Goal: Ask a question: Seek information or help from site administrators or community

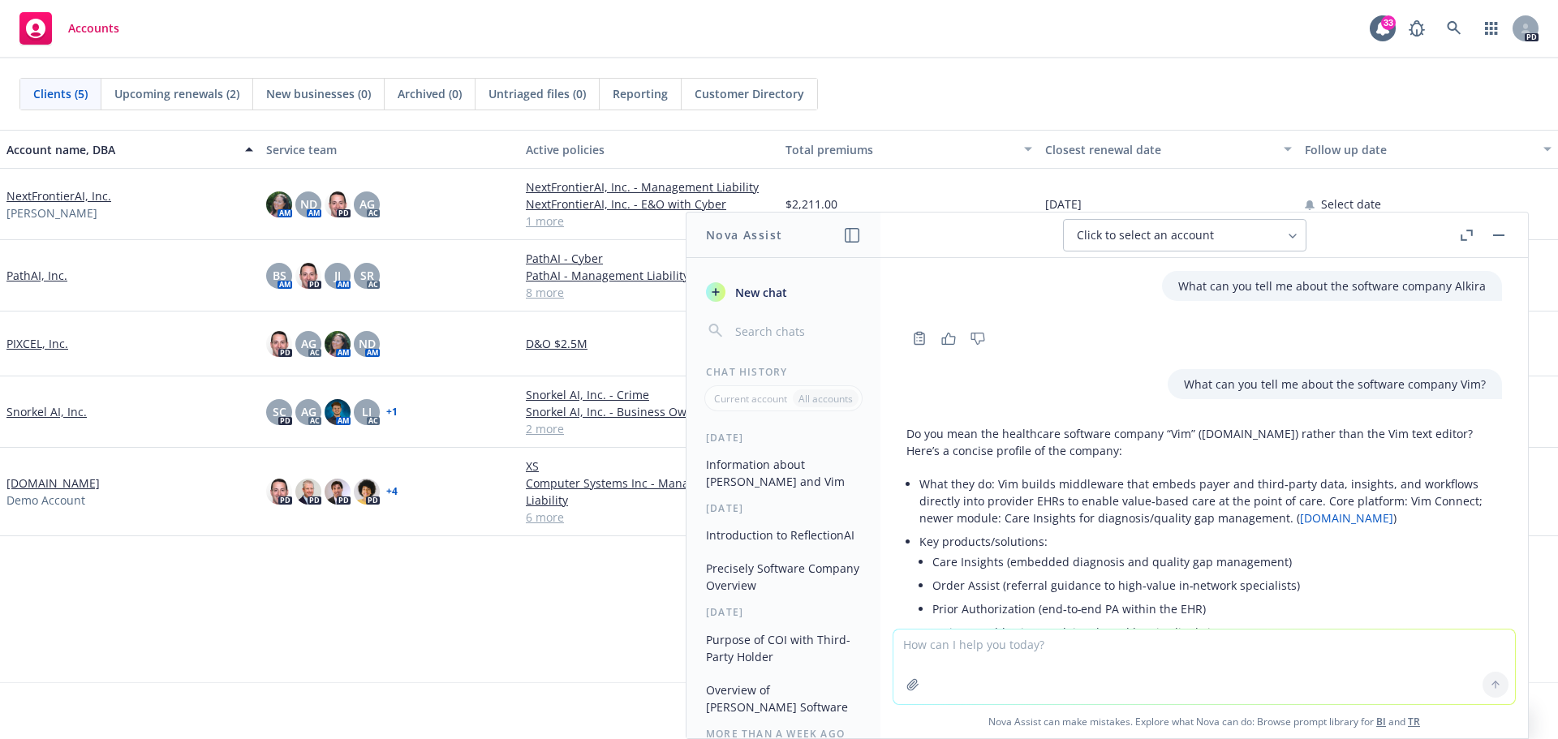
scroll to position [812, 0]
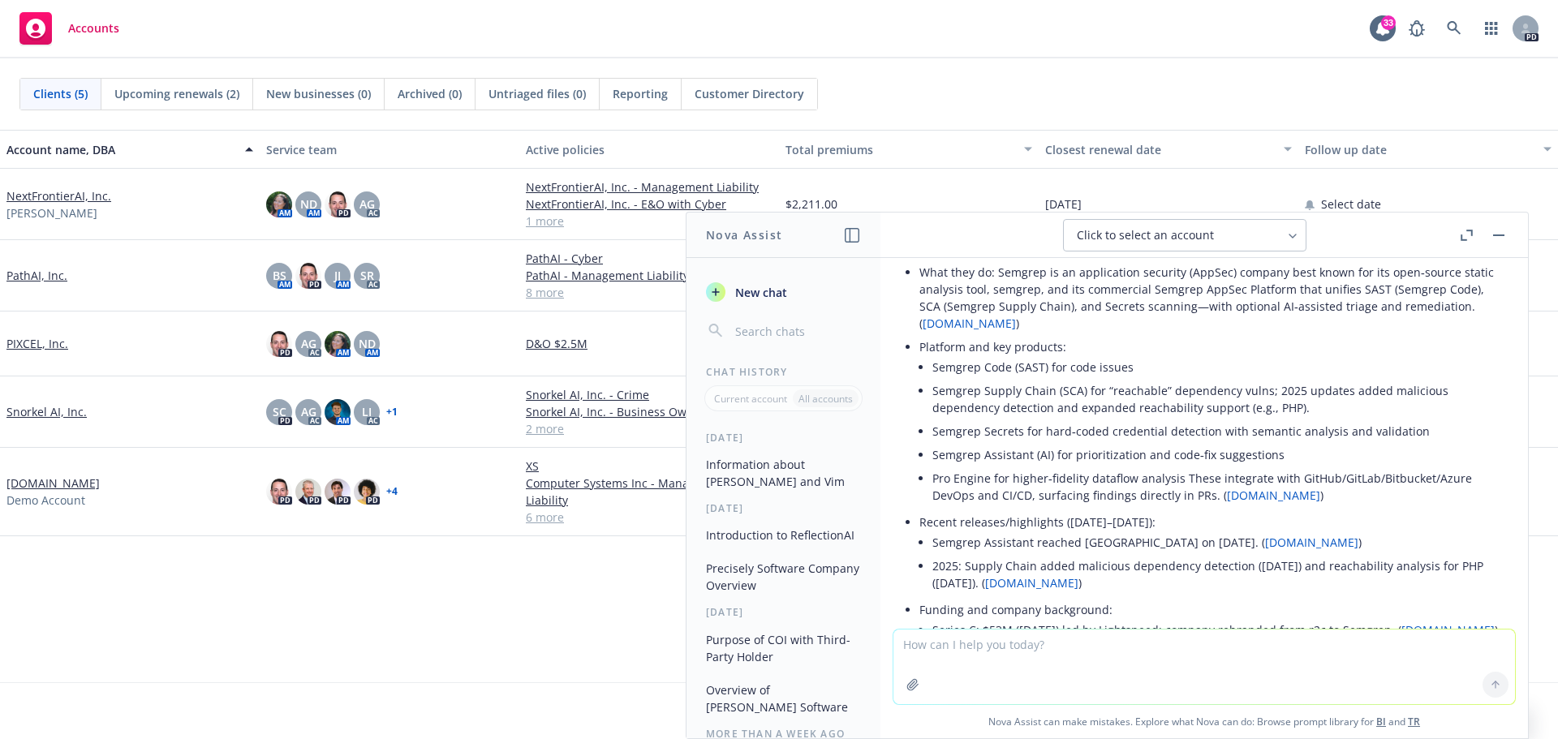
click at [1494, 235] on icon "button" at bounding box center [1498, 236] width 11 height 2
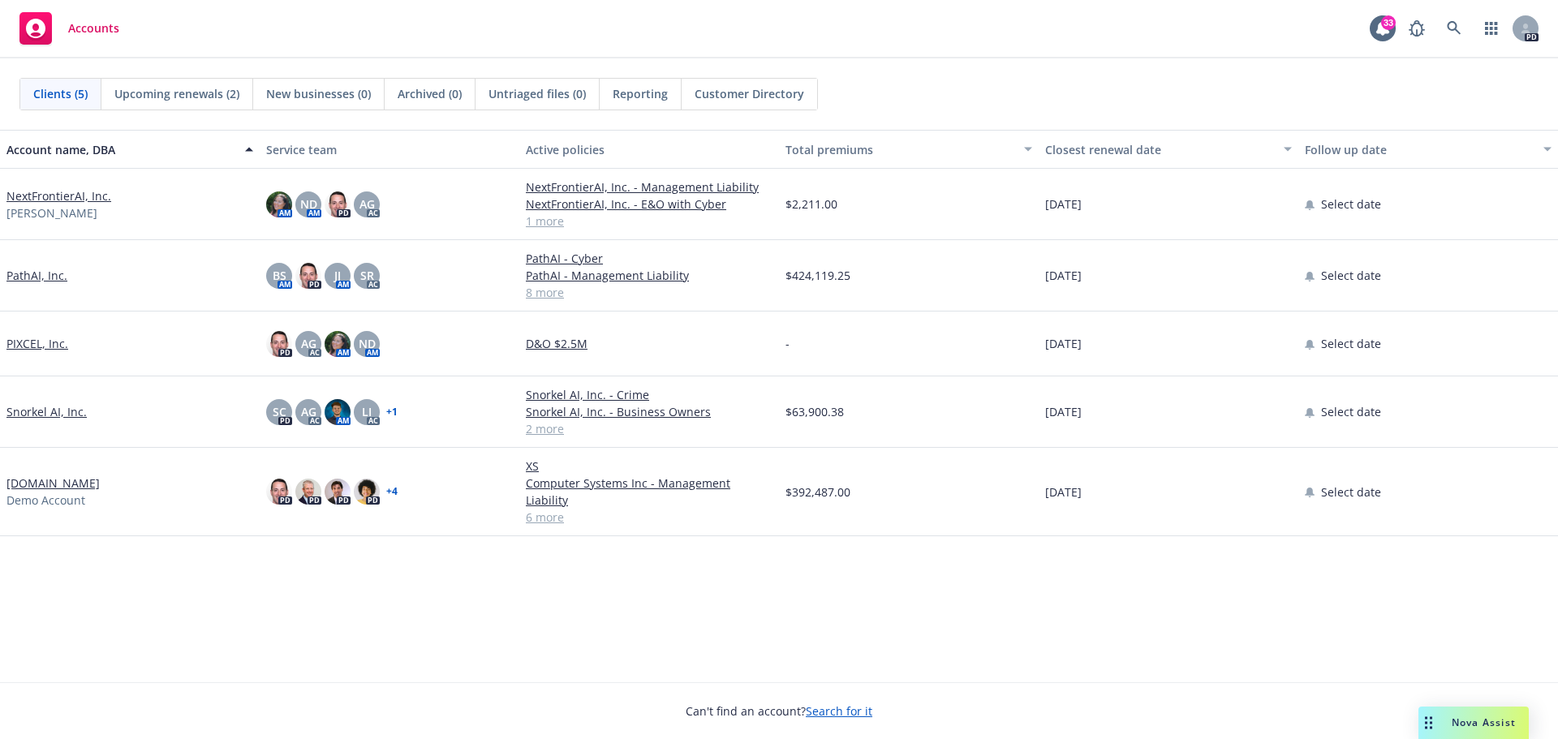
click at [52, 276] on link "PathAI, Inc." at bounding box center [36, 275] width 61 height 17
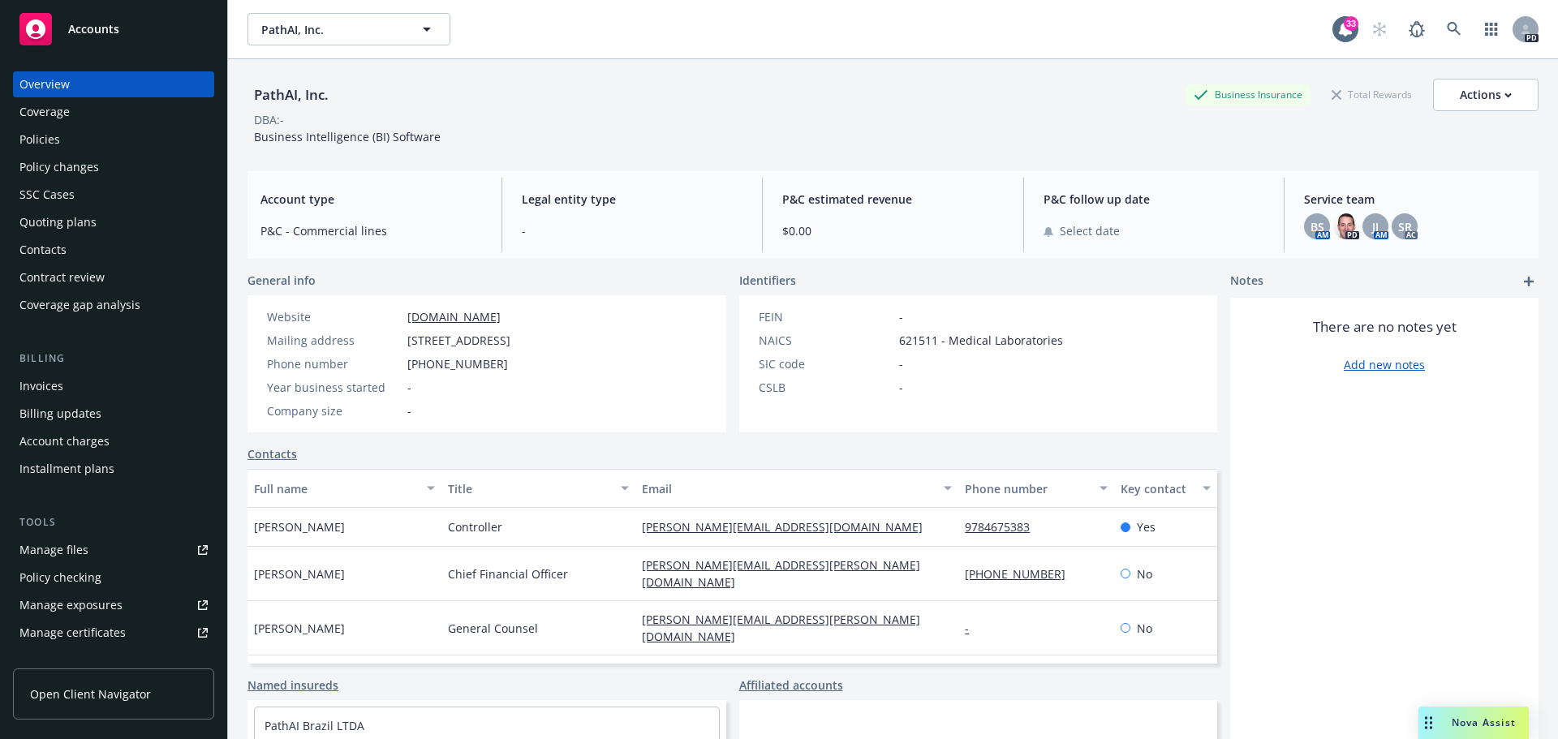
click at [1439, 716] on div "Nova Assist" at bounding box center [1484, 723] width 90 height 14
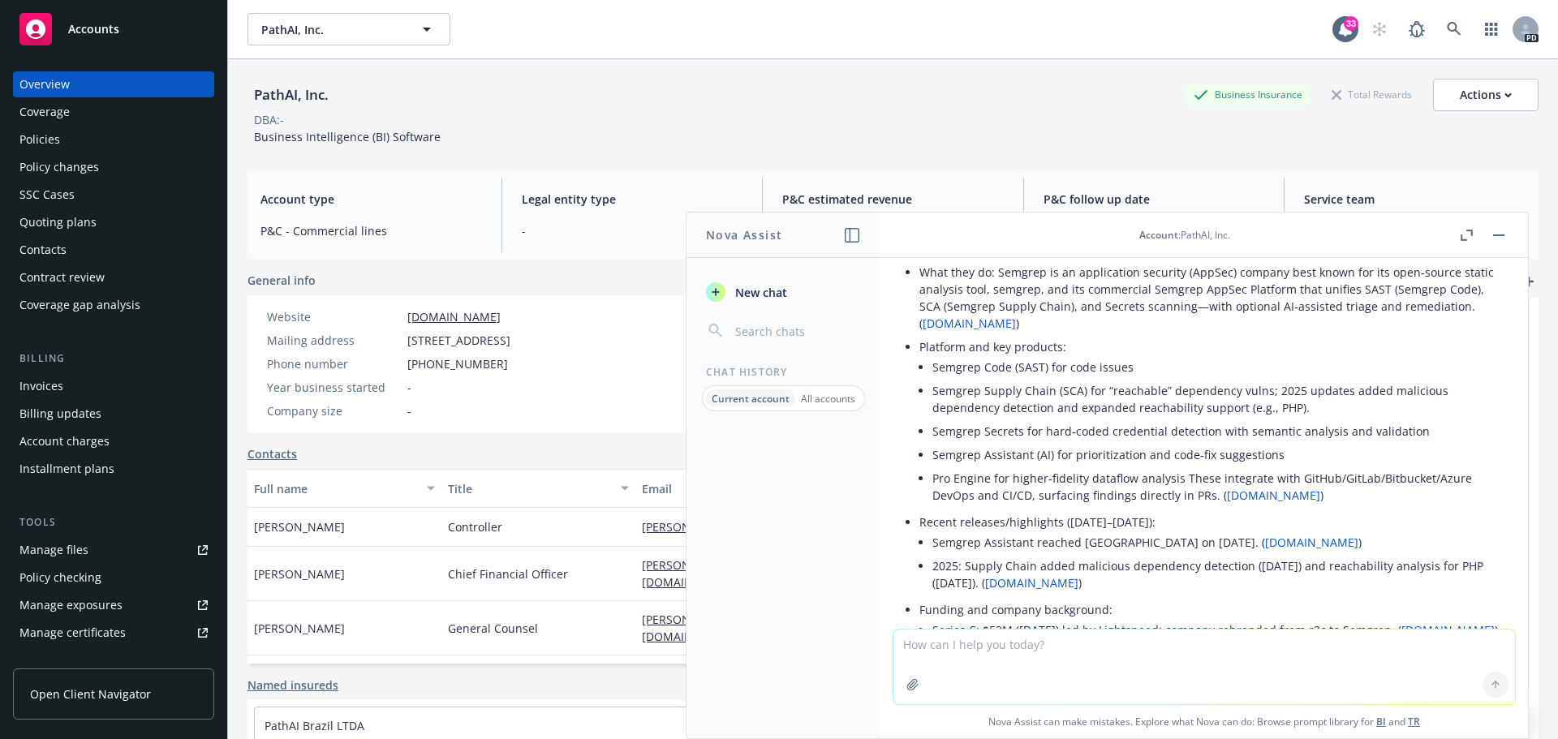
click at [1090, 657] on textarea at bounding box center [1205, 667] width 622 height 75
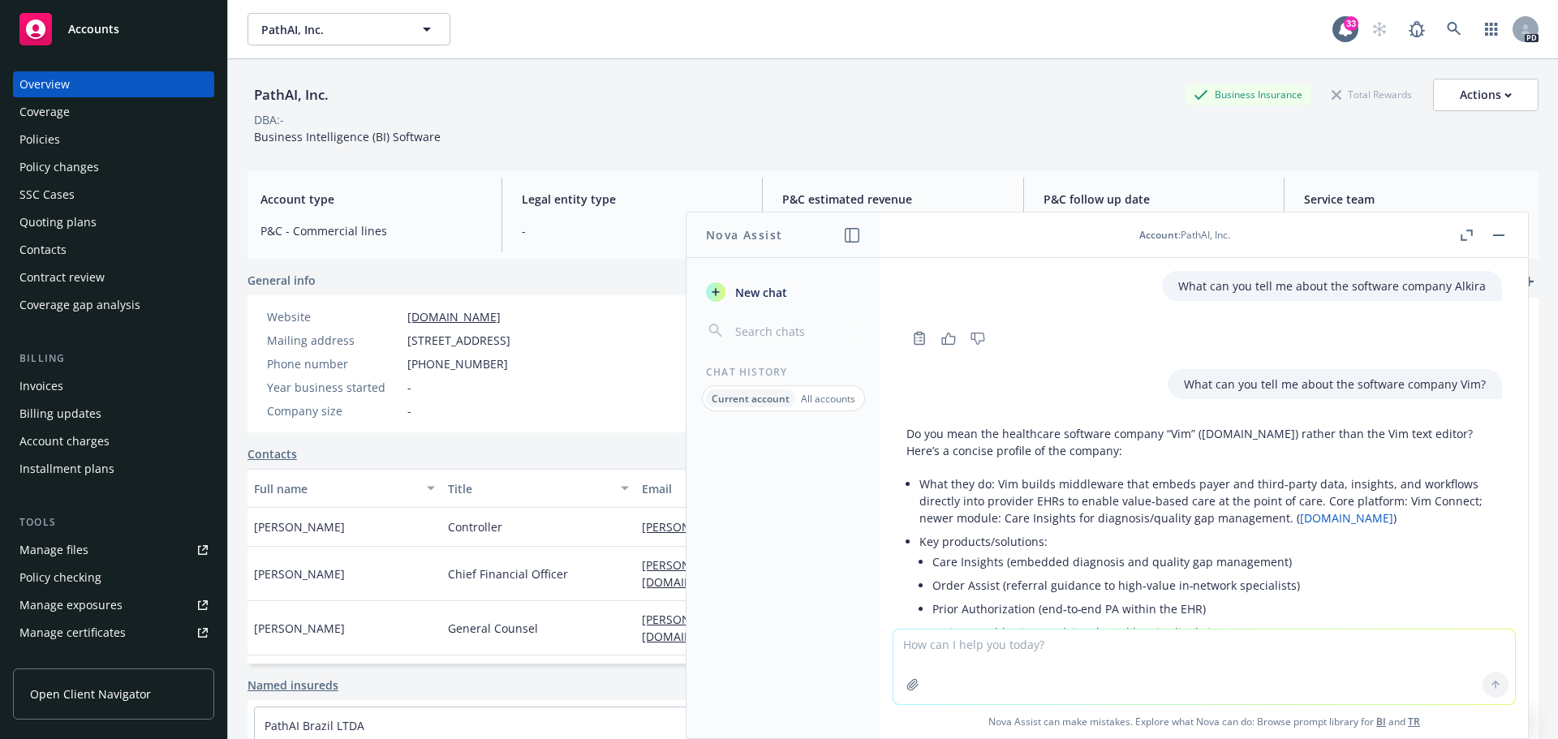
scroll to position [1083, 0]
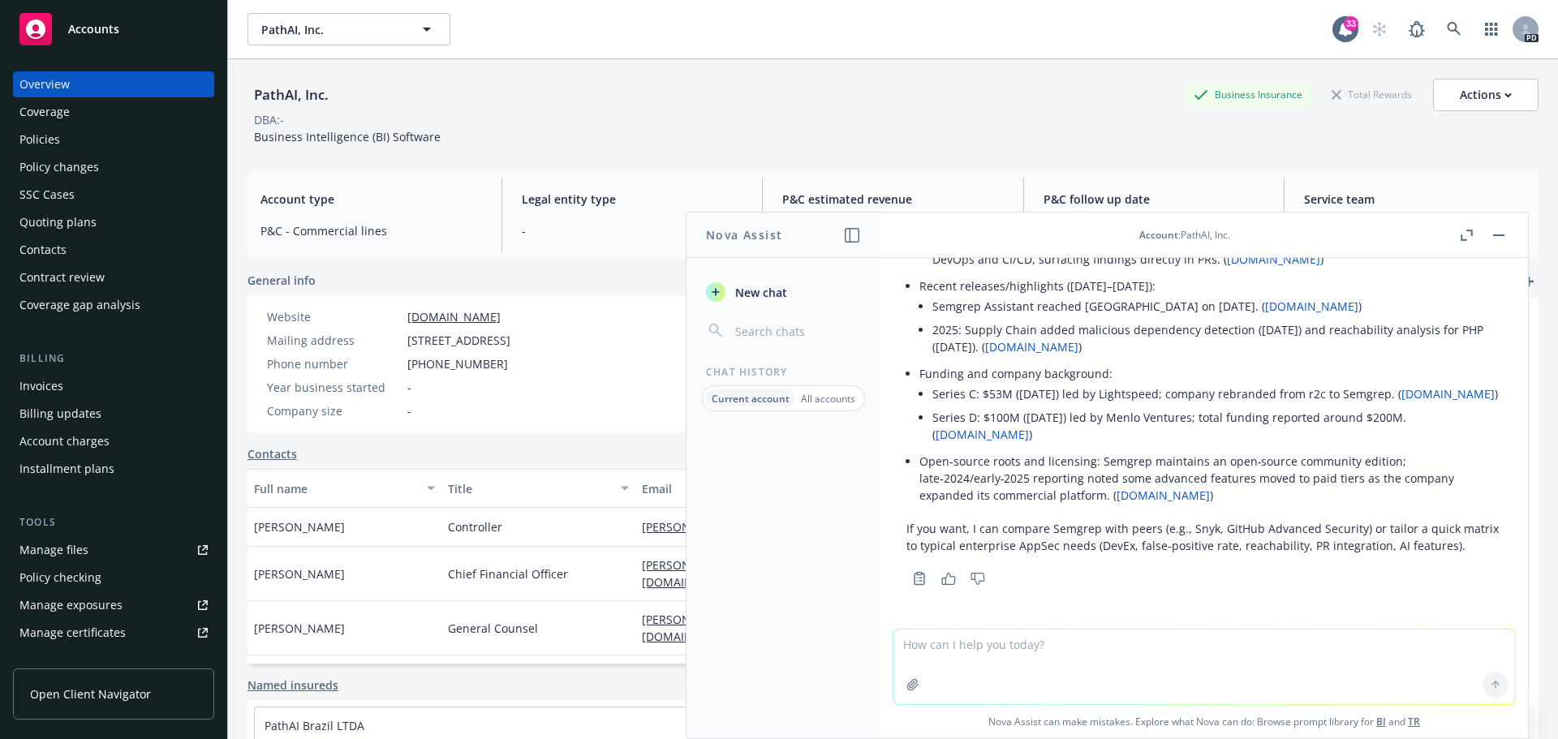
click at [1068, 662] on textarea at bounding box center [1205, 667] width 622 height 75
type textarea "Can you tell me about the crime coverage in place for PathAI"
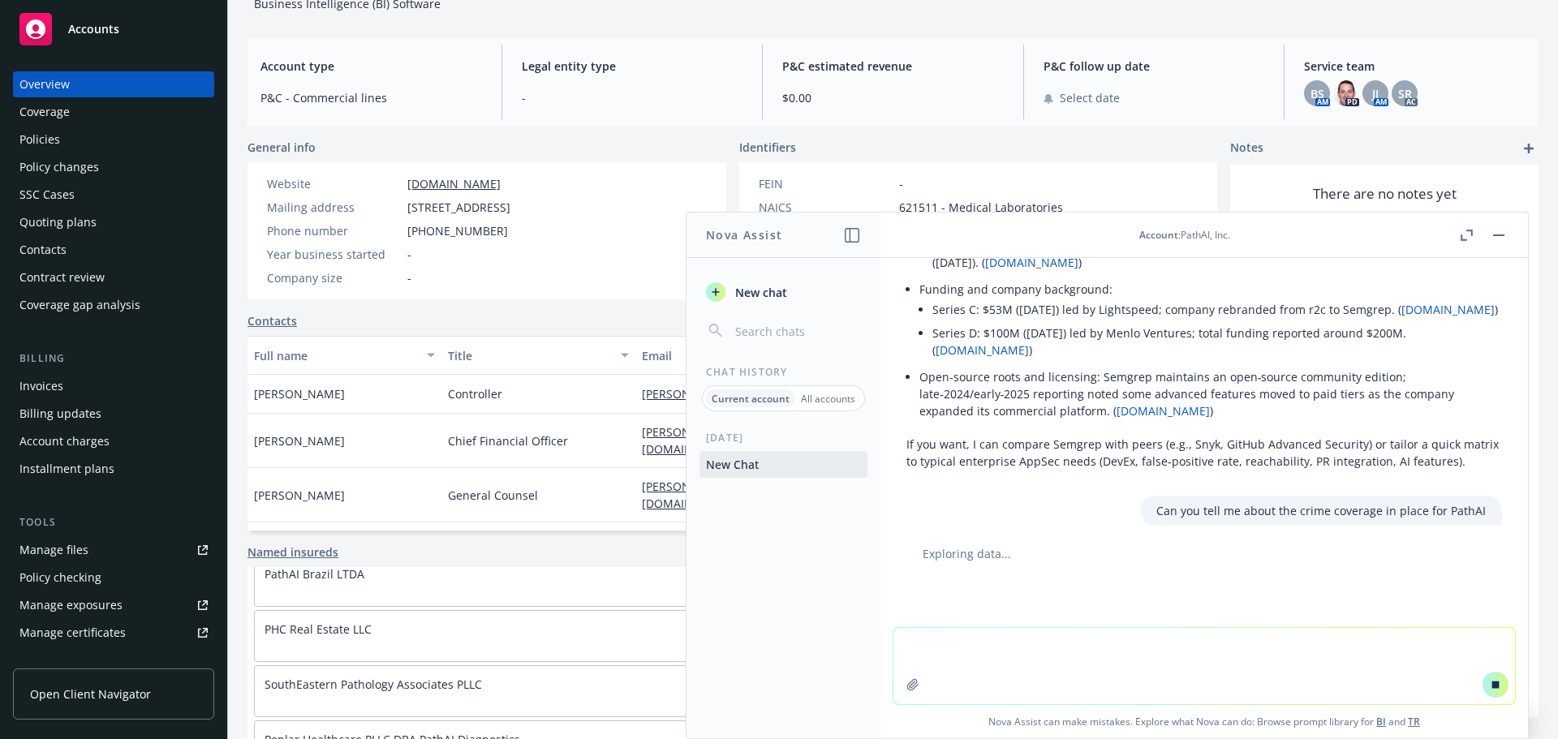
scroll to position [0, 0]
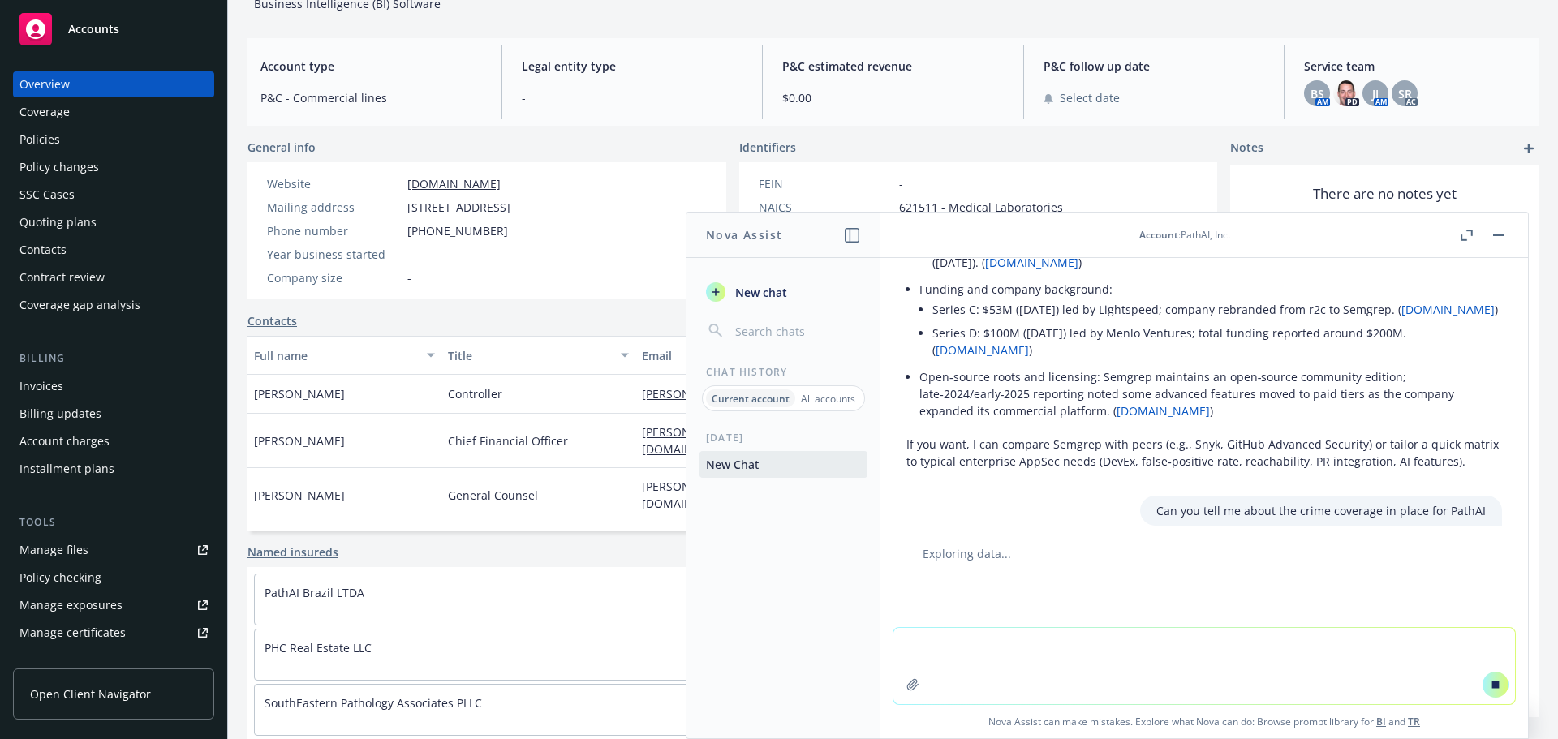
click at [54, 140] on div "Policies" at bounding box center [39, 140] width 41 height 26
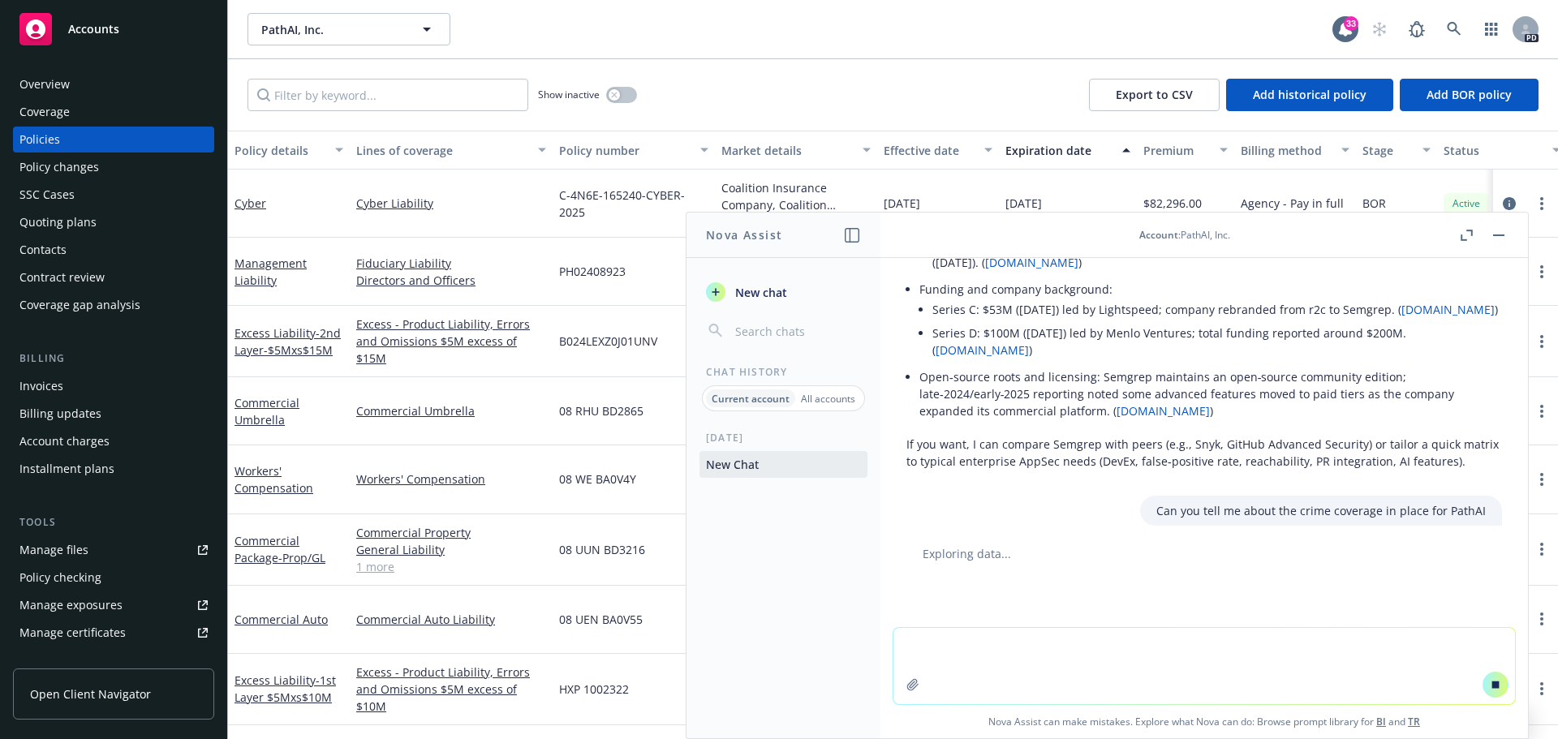
click at [42, 84] on div "Overview" at bounding box center [44, 84] width 50 height 26
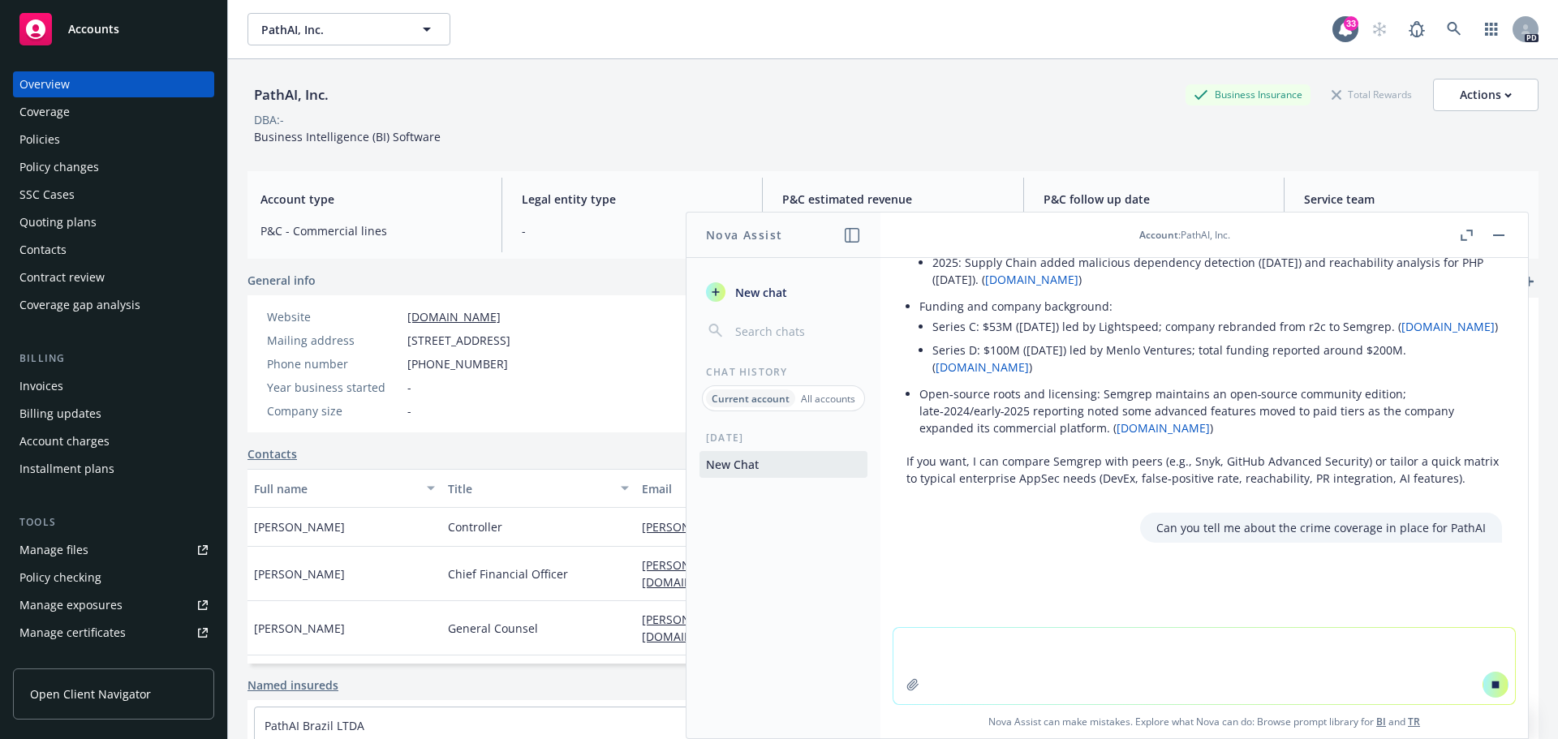
scroll to position [1092, 0]
click at [1282, 419] on li "Open‑source roots and licensing: Semgrep maintains an open‑source community edi…" at bounding box center [1210, 411] width 583 height 58
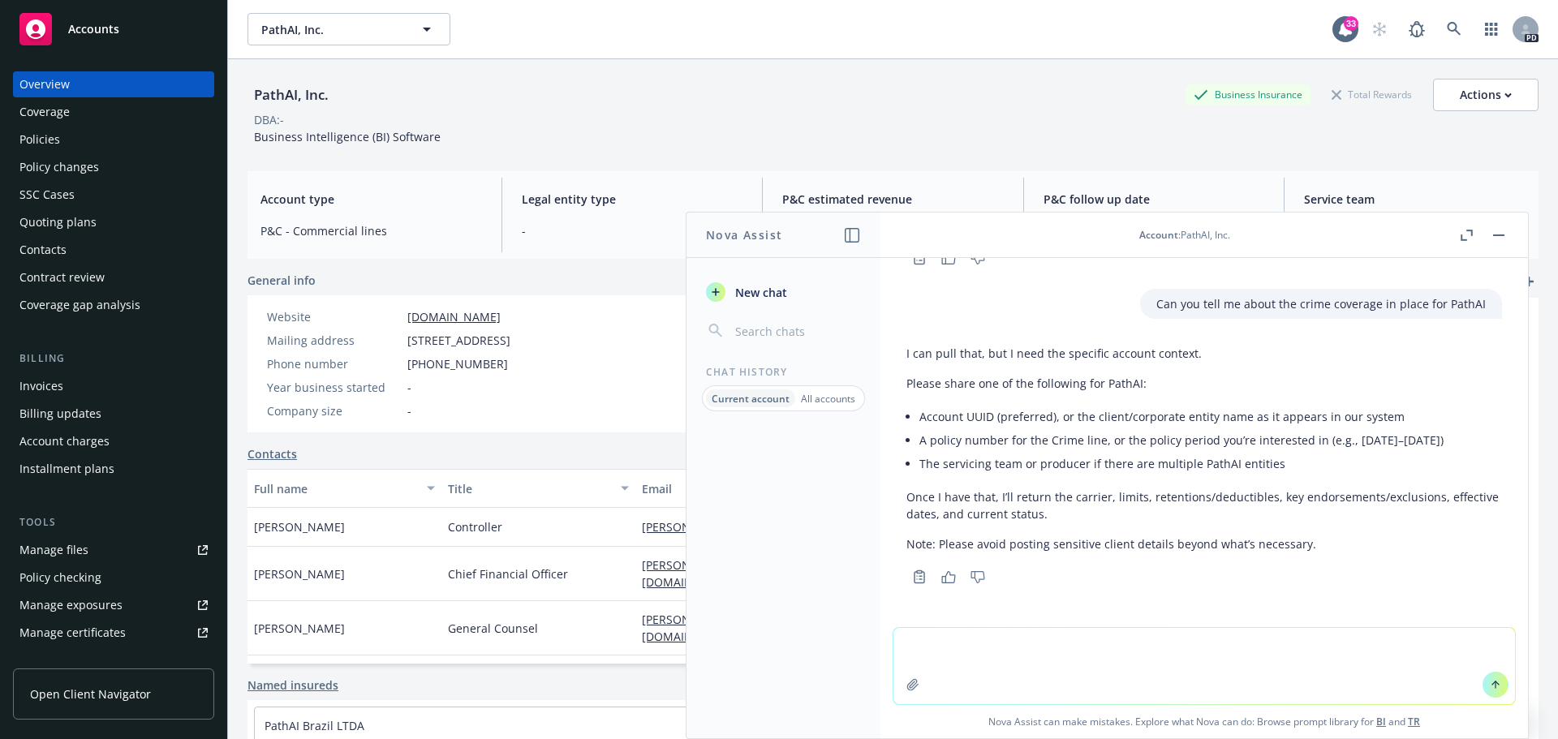
scroll to position [1403, 0]
click at [778, 149] on div "PathAI, Inc. Business Insurance Total Rewards Actions DBA: - Business Intellige…" at bounding box center [893, 108] width 1291 height 99
click at [1499, 237] on button "button" at bounding box center [1498, 235] width 19 height 19
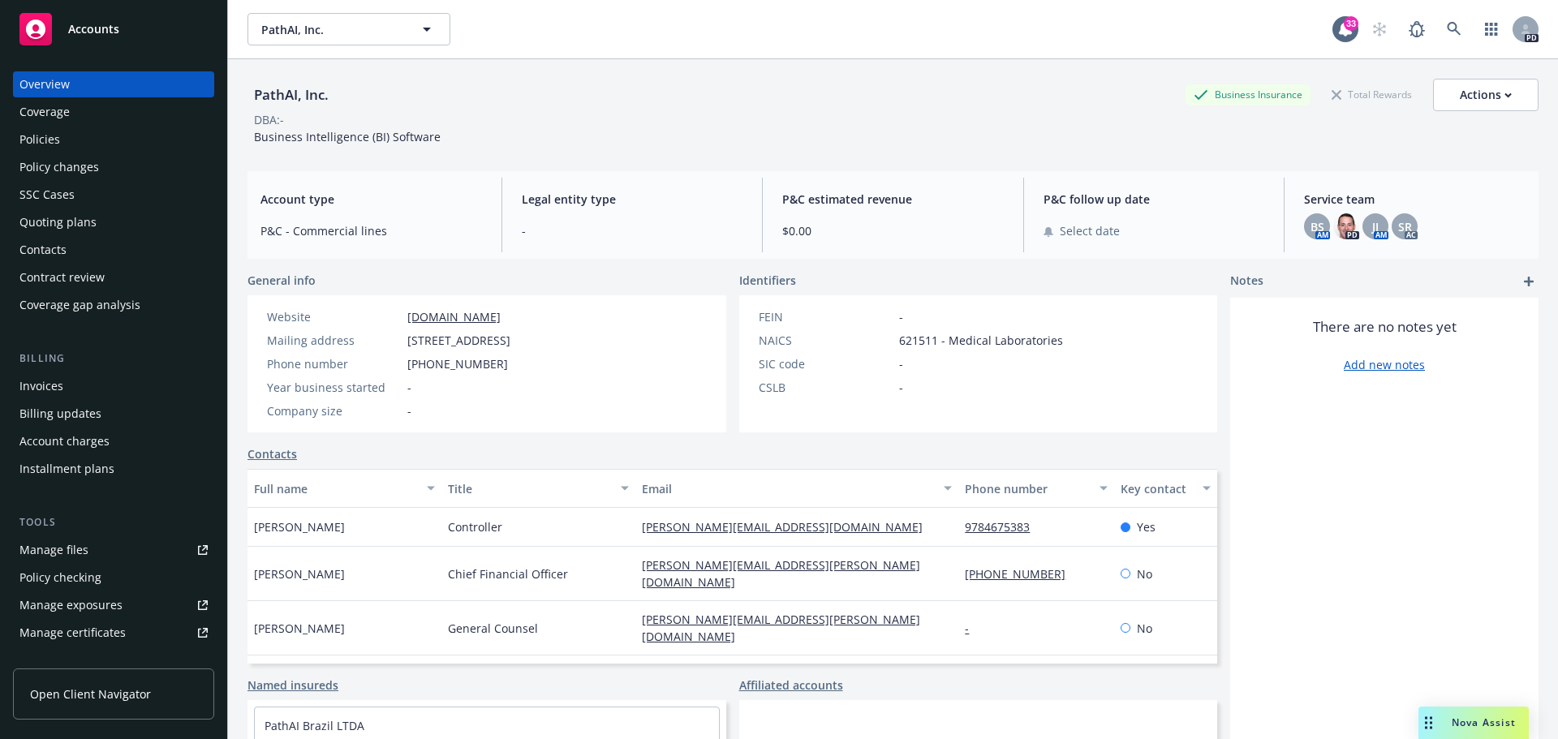
scroll to position [133, 0]
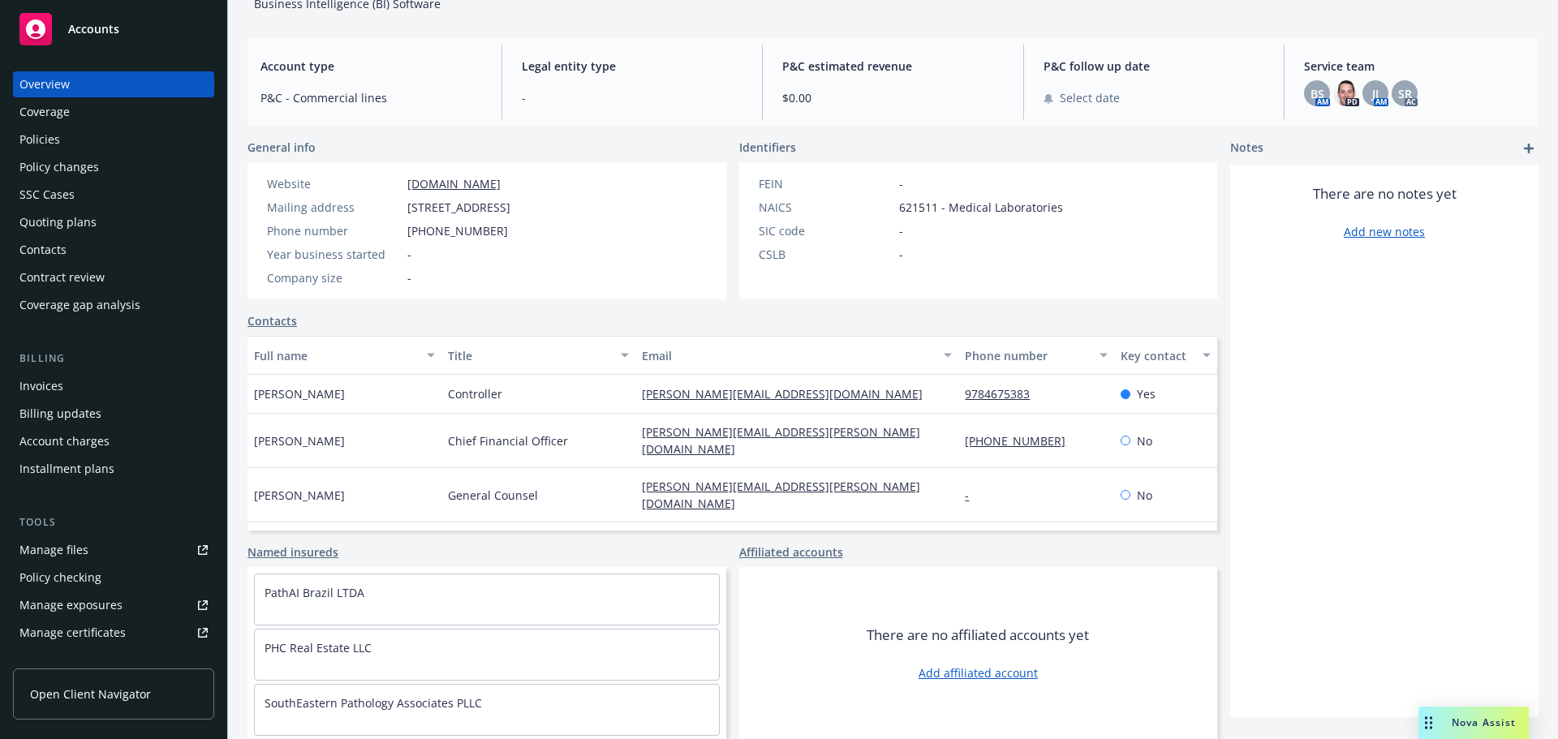
click at [92, 115] on div "Coverage" at bounding box center [113, 112] width 188 height 26
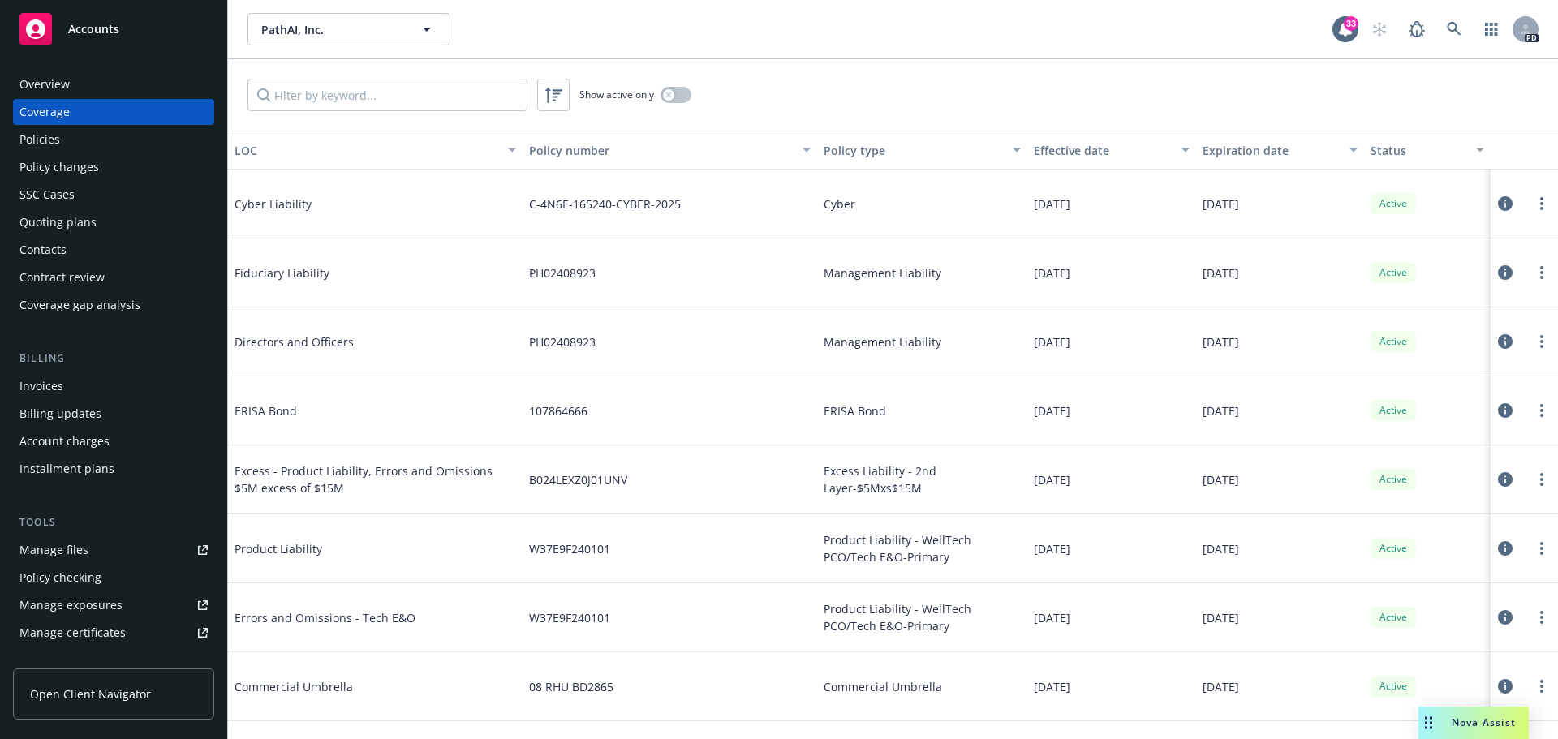
click at [549, 341] on span "PH02408923" at bounding box center [562, 342] width 67 height 17
copy span "PH02408923"
click at [1447, 721] on div "Nova Assist" at bounding box center [1484, 723] width 90 height 14
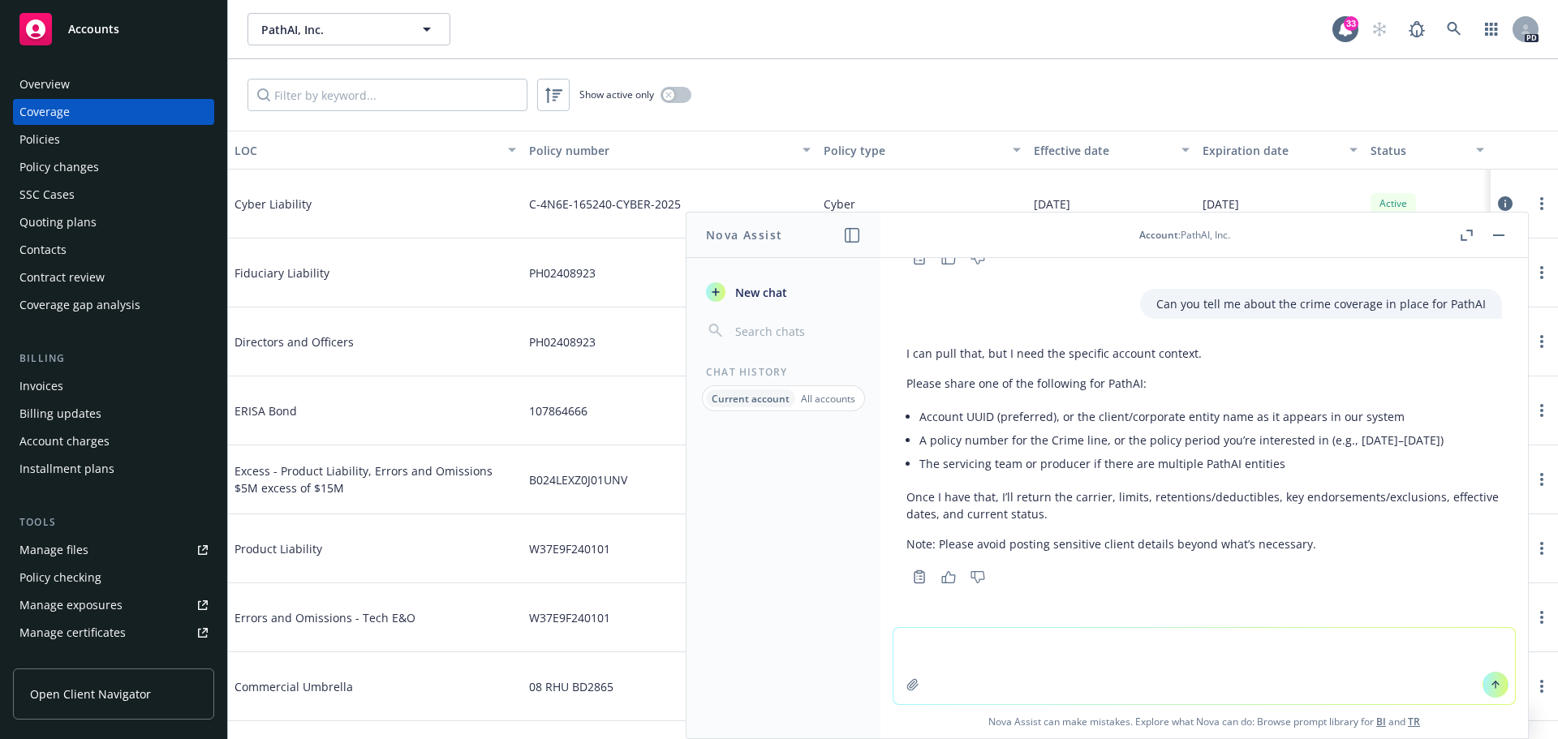
click at [1201, 661] on textarea at bounding box center [1205, 666] width 622 height 76
paste textarea "PH02408923"
type textarea "Check Policy PH02408923"
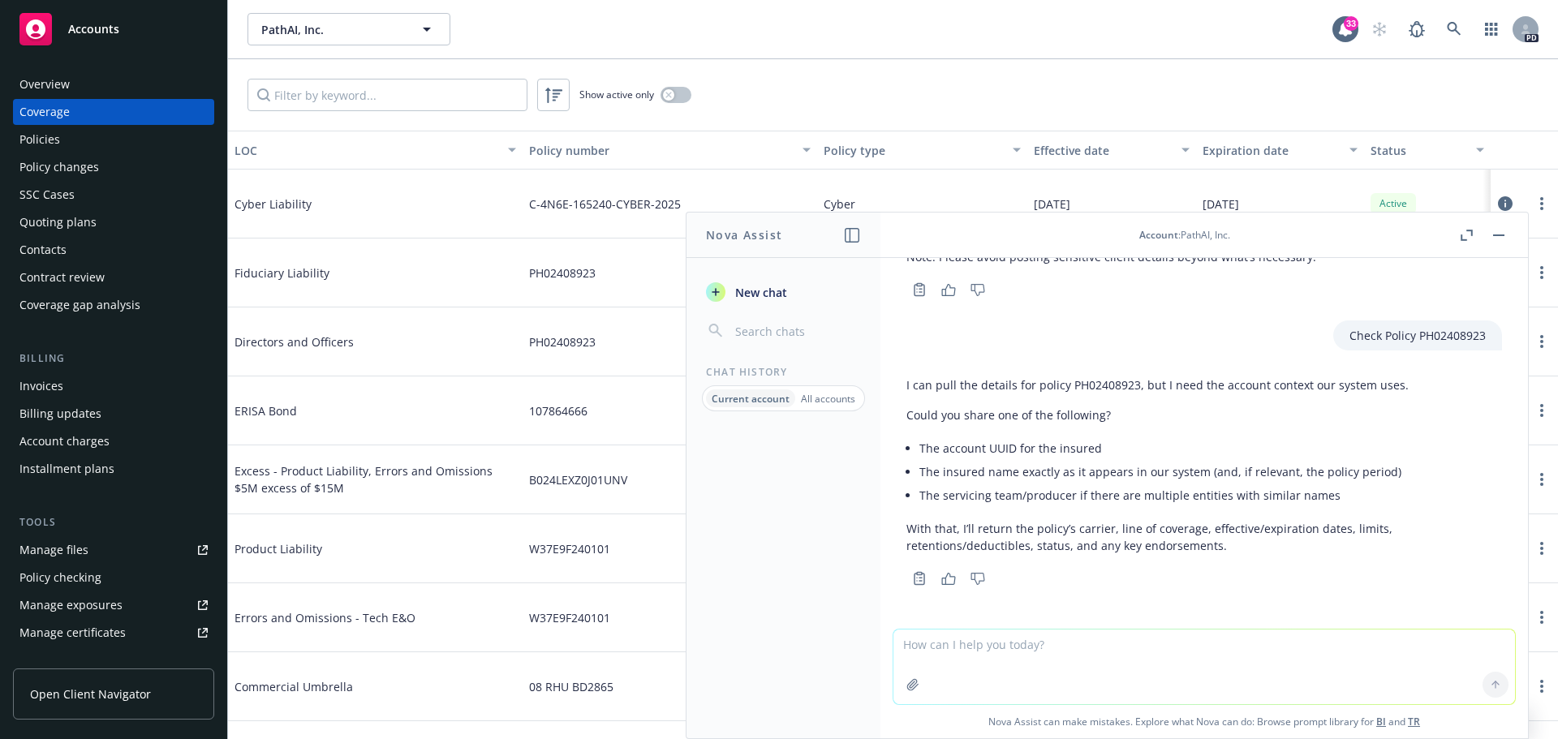
scroll to position [1690, 0]
click at [1038, 657] on textarea at bounding box center [1205, 667] width 622 height 75
paste textarea "PH02408923"
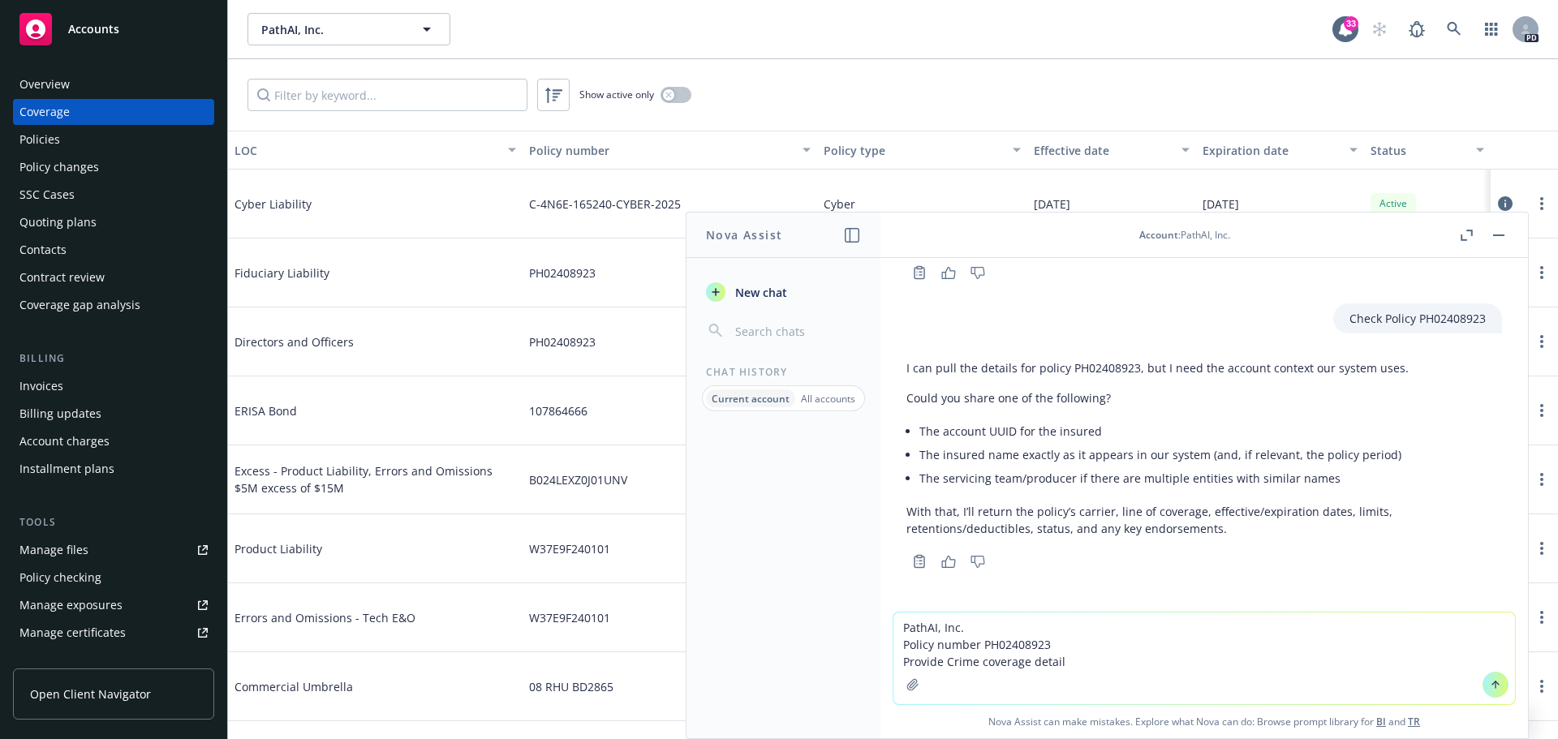
type textarea "PathAI, Inc. Policy number PH02408923 Provide Crime coverage details"
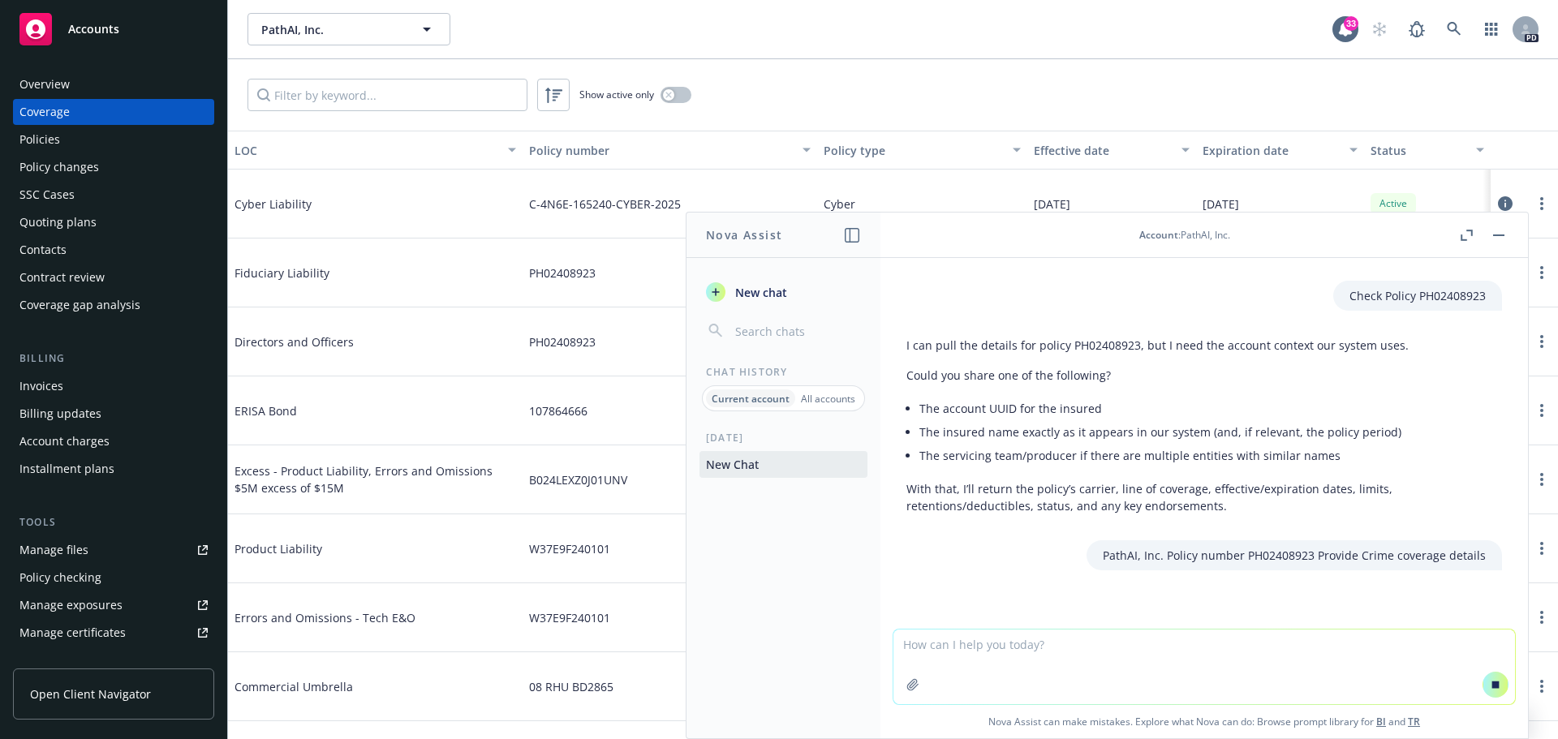
scroll to position [1639, 0]
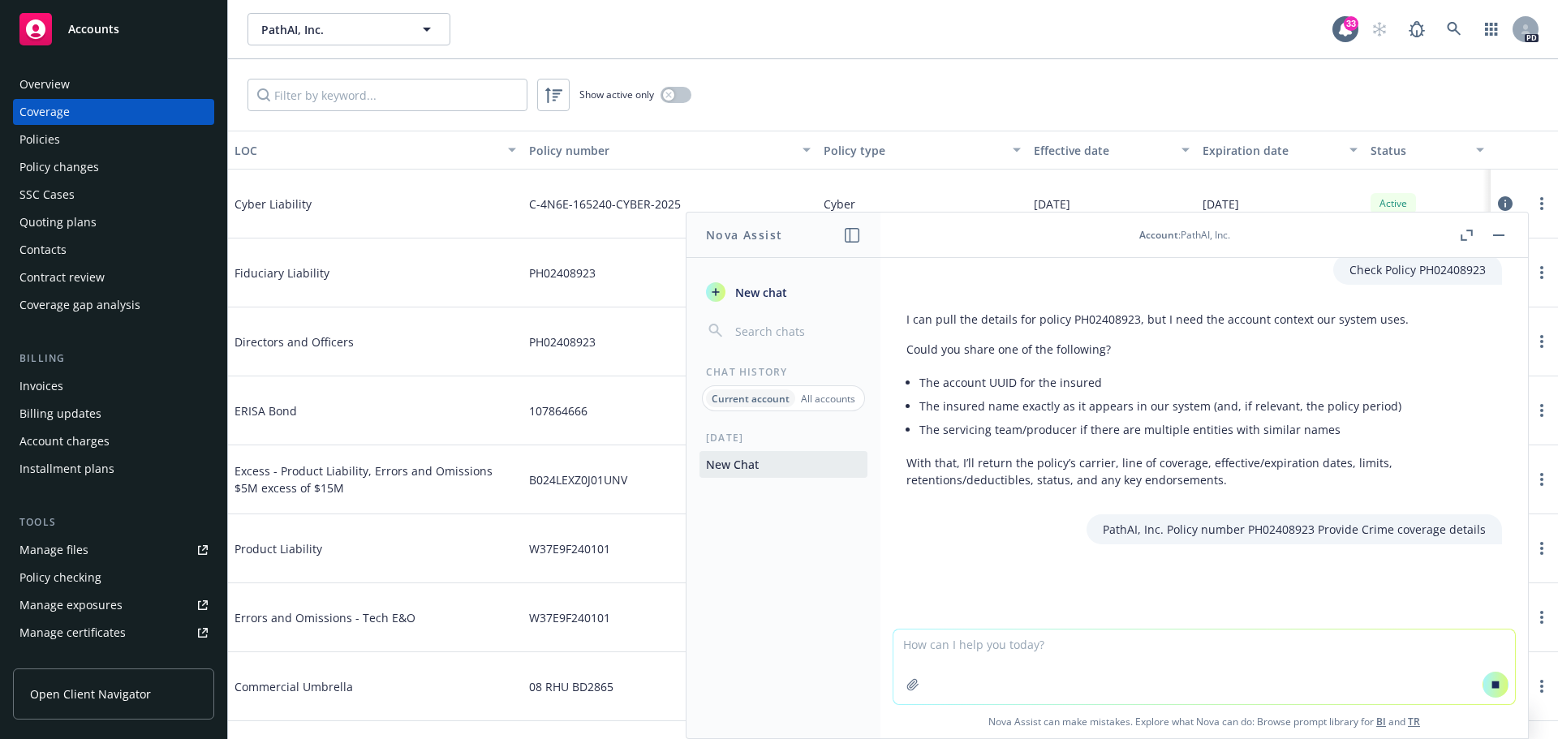
click at [1310, 473] on p "With that, I’ll return the policy’s carrier, line of coverage, effective/expira…" at bounding box center [1204, 471] width 596 height 34
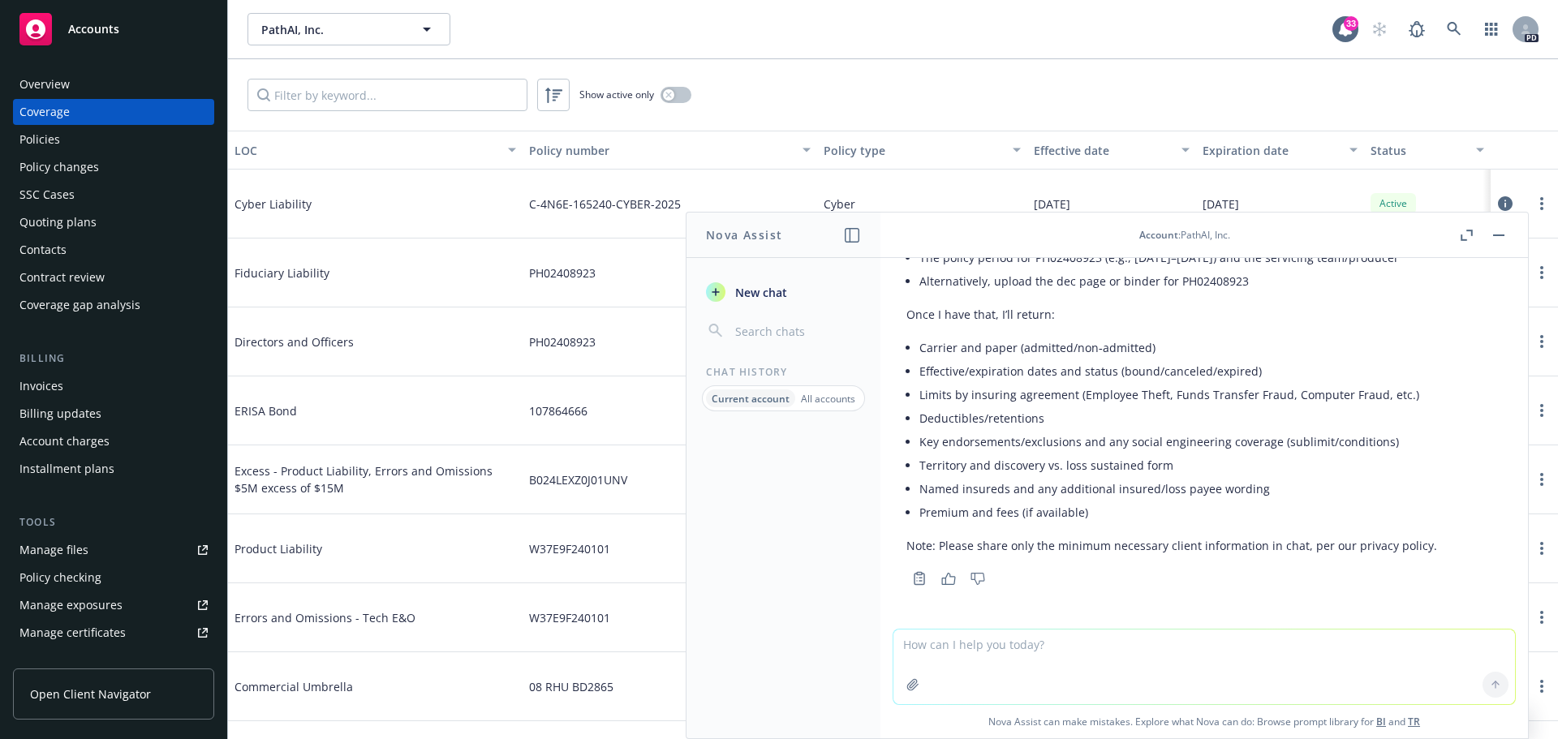
scroll to position [2211, 0]
click at [1386, 526] on div "I can pull the Crime coverage details for PathAI, Inc. (policy PH02408923), but…" at bounding box center [1204, 350] width 596 height 422
click at [1500, 233] on button "button" at bounding box center [1498, 235] width 19 height 19
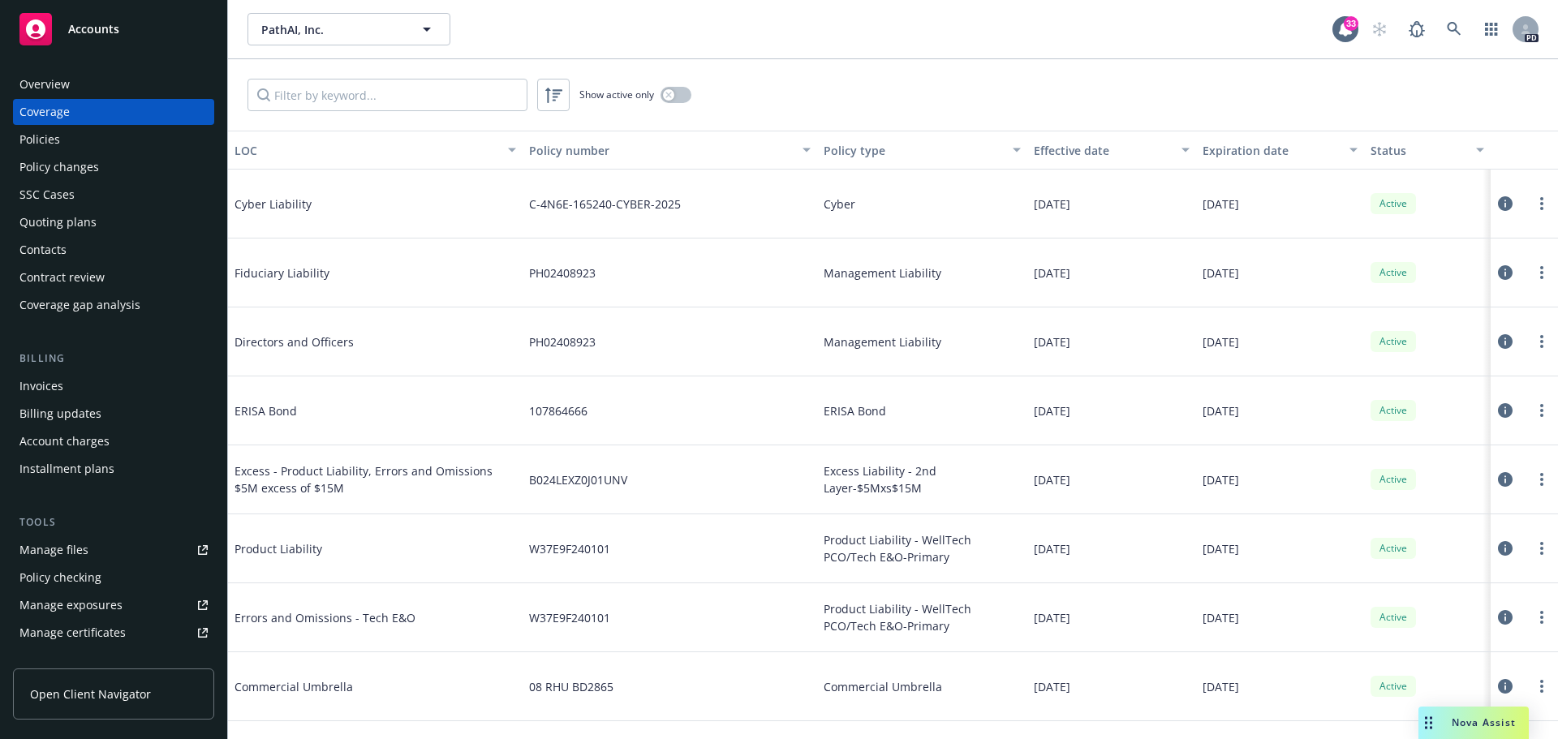
click at [1457, 720] on span "Nova Assist" at bounding box center [1484, 723] width 64 height 14
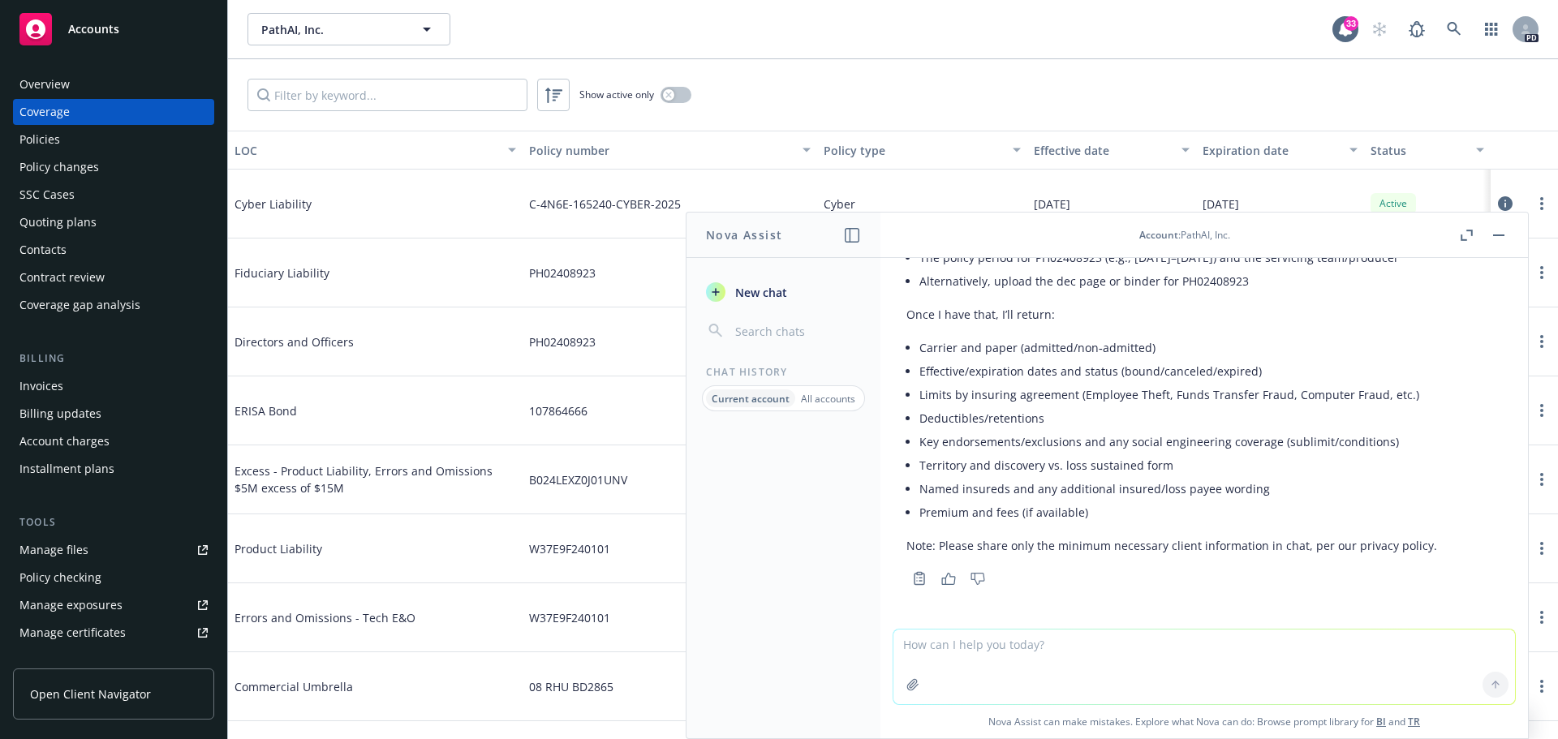
click at [1137, 657] on textarea at bounding box center [1205, 667] width 622 height 75
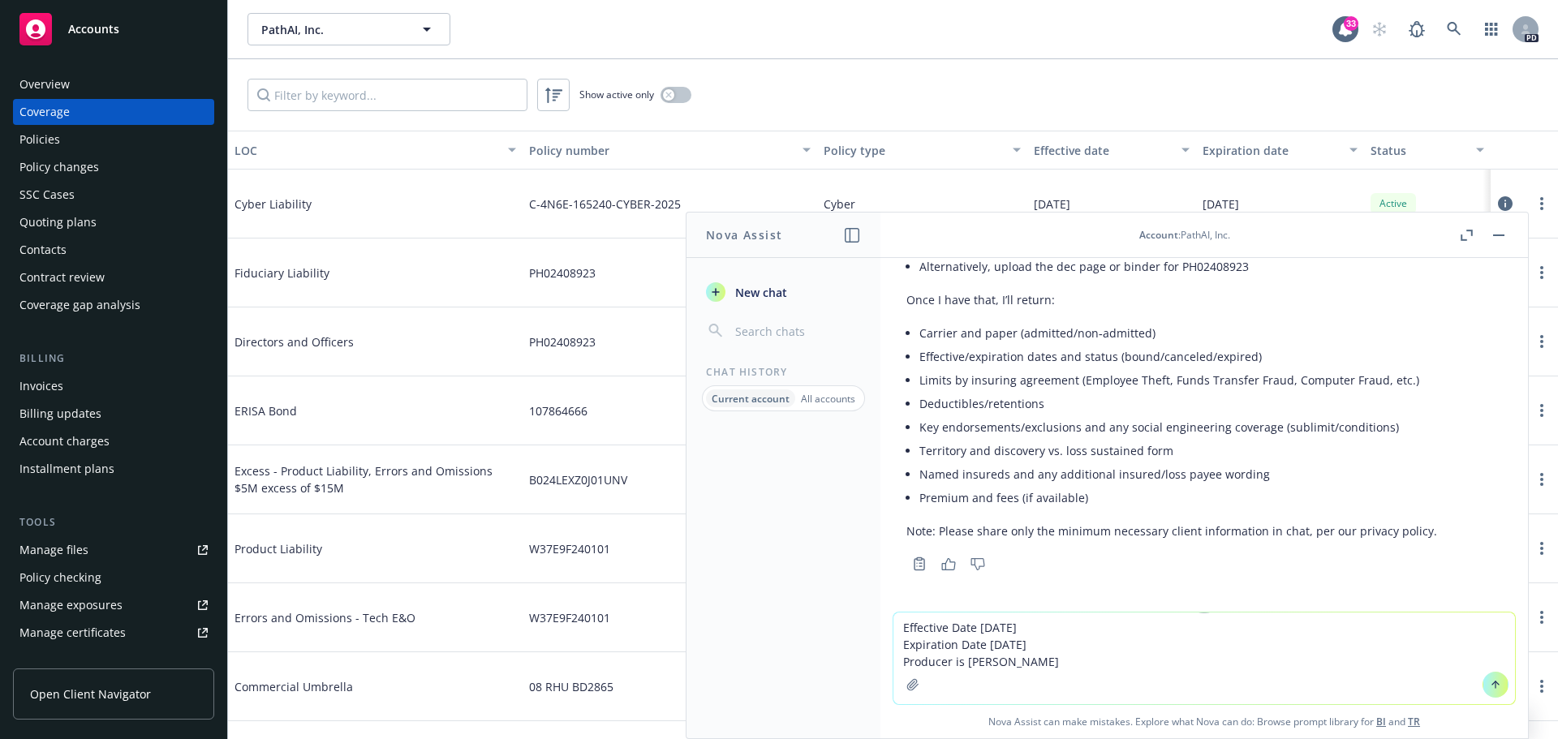
type textarea "Effective Date [DATE] Expiration Date [DATE] Producer is [PERSON_NAME]"
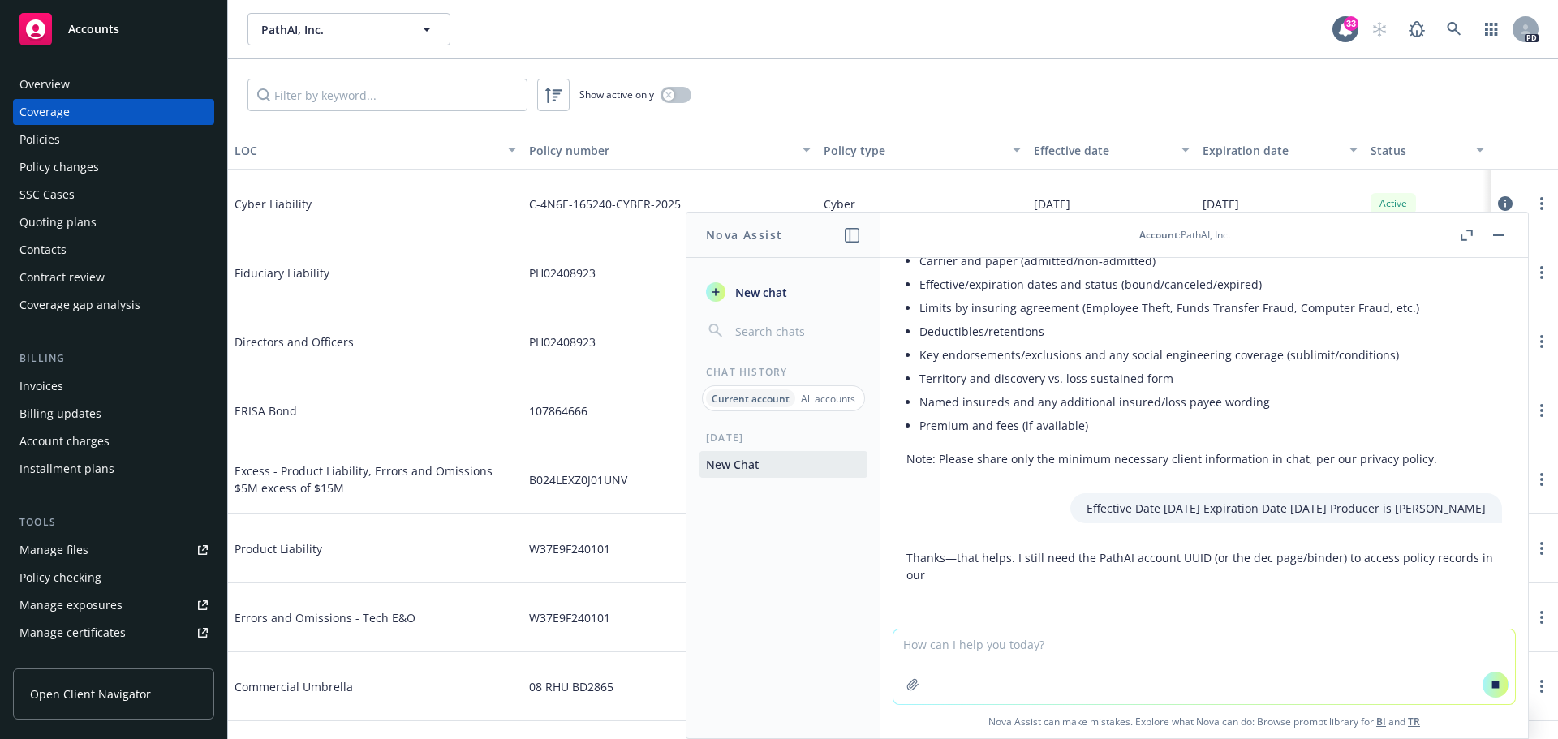
scroll to position [2147, 0]
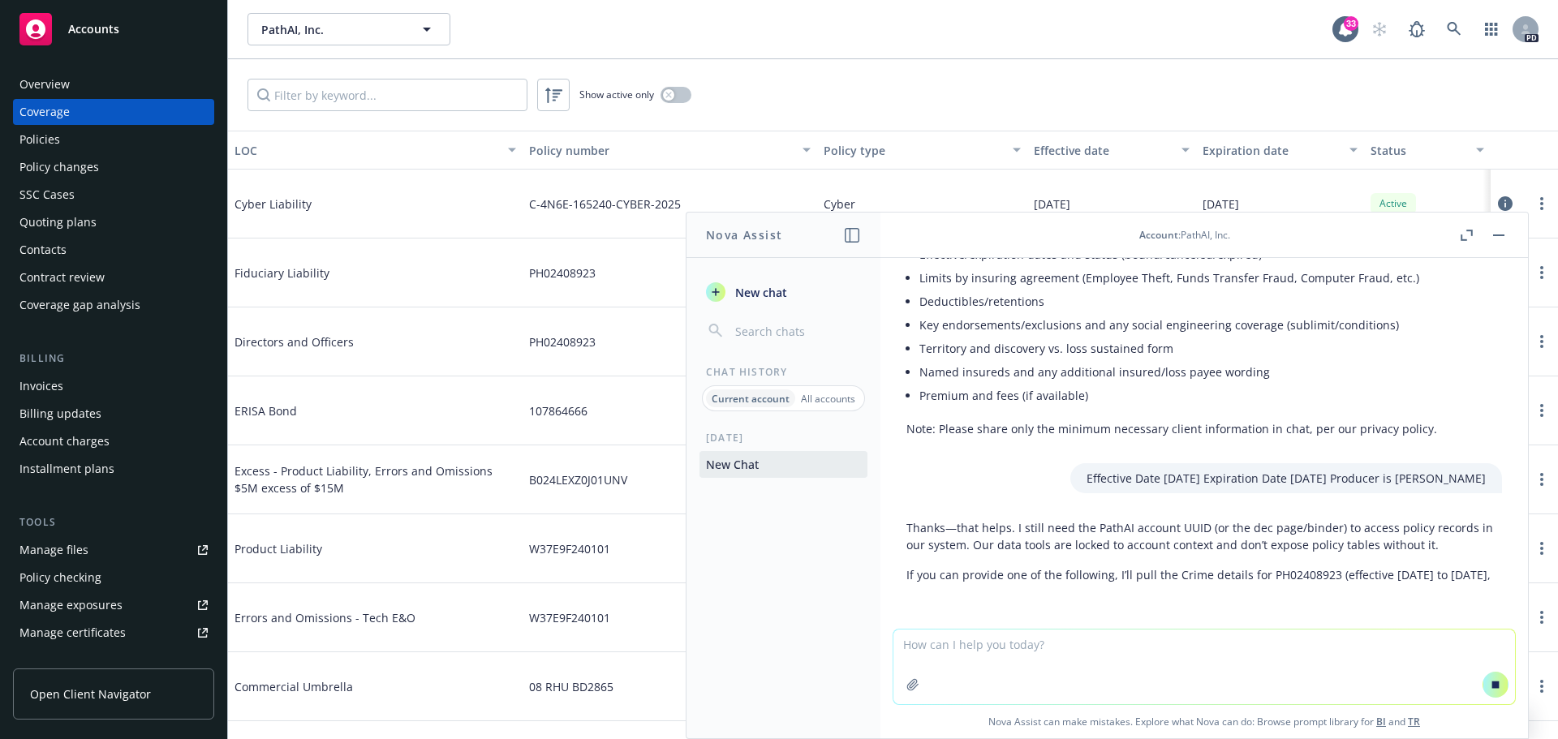
click at [1221, 384] on li "Named insureds and any additional insured/loss payee wording" at bounding box center [1210, 372] width 583 height 24
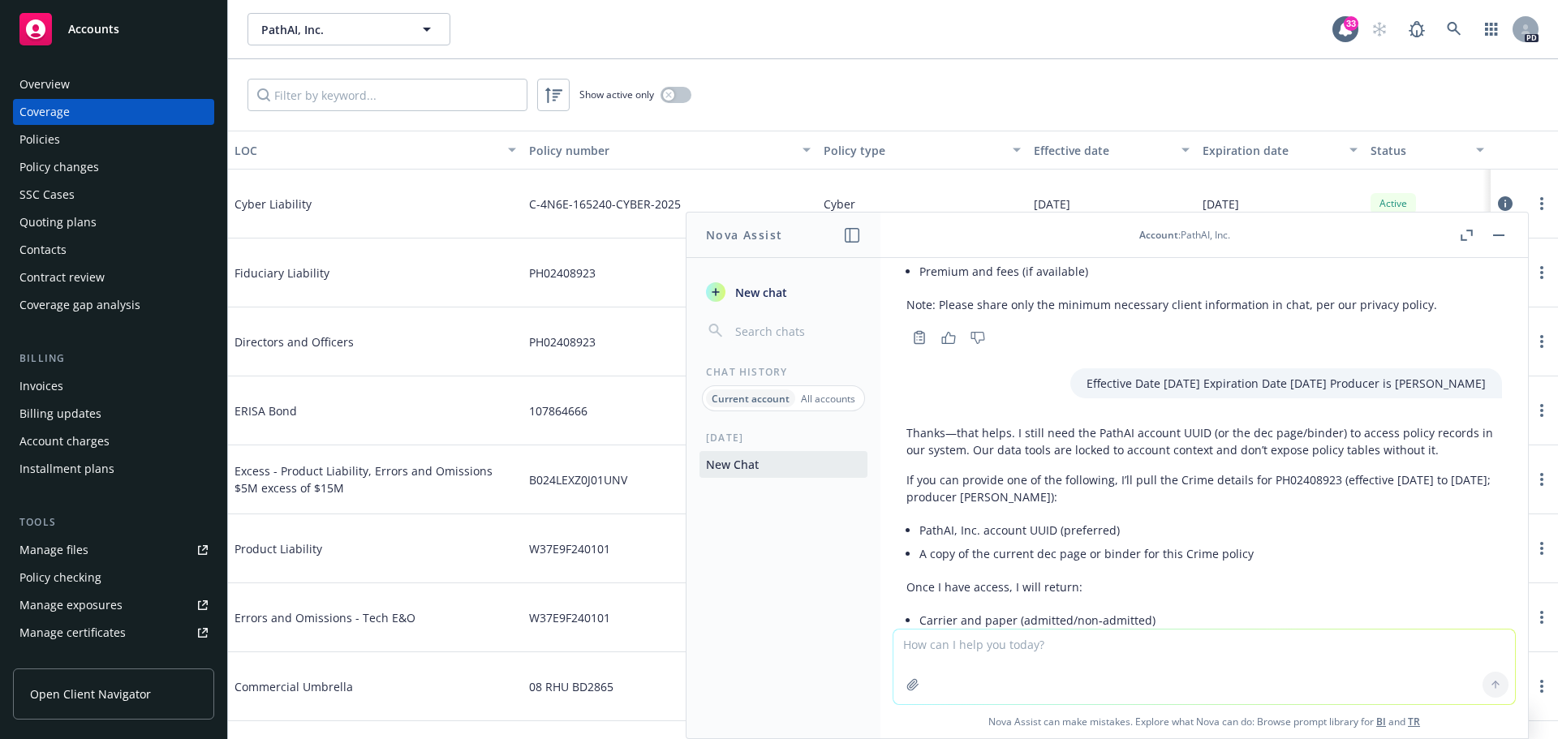
scroll to position [2735, 0]
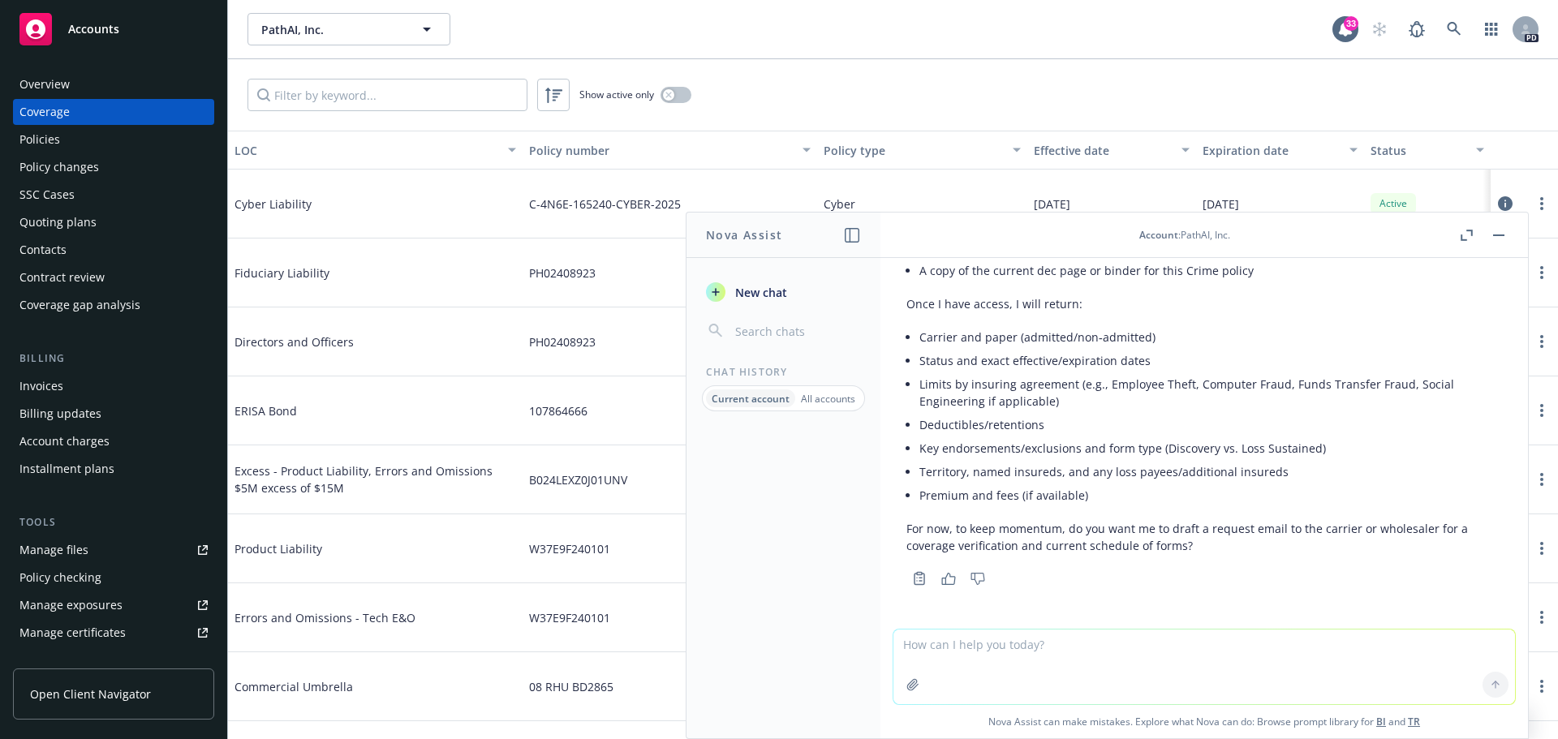
click at [75, 84] on div "Overview" at bounding box center [113, 84] width 188 height 26
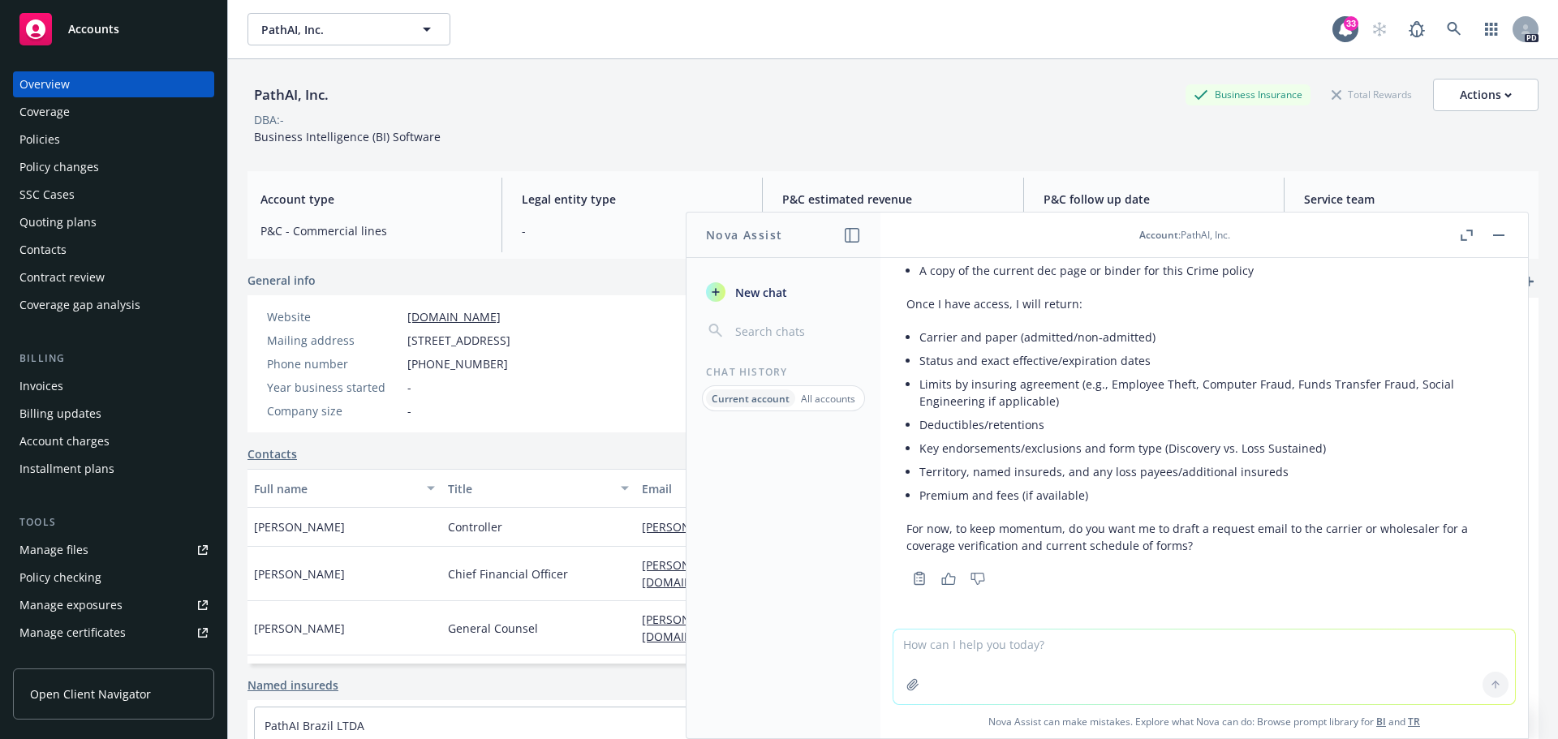
click at [1503, 233] on button "button" at bounding box center [1498, 235] width 19 height 19
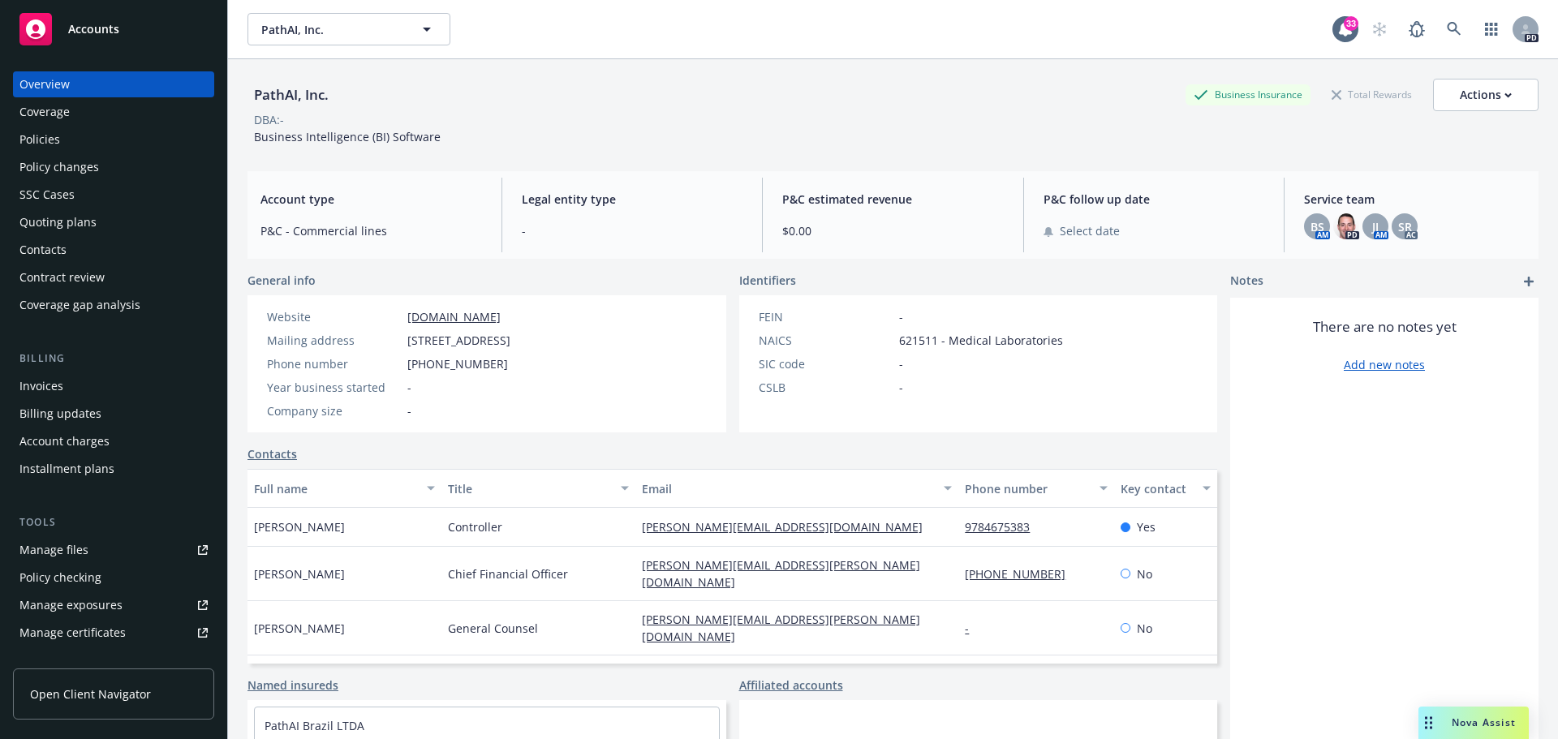
click at [72, 114] on div "Coverage" at bounding box center [113, 112] width 188 height 26
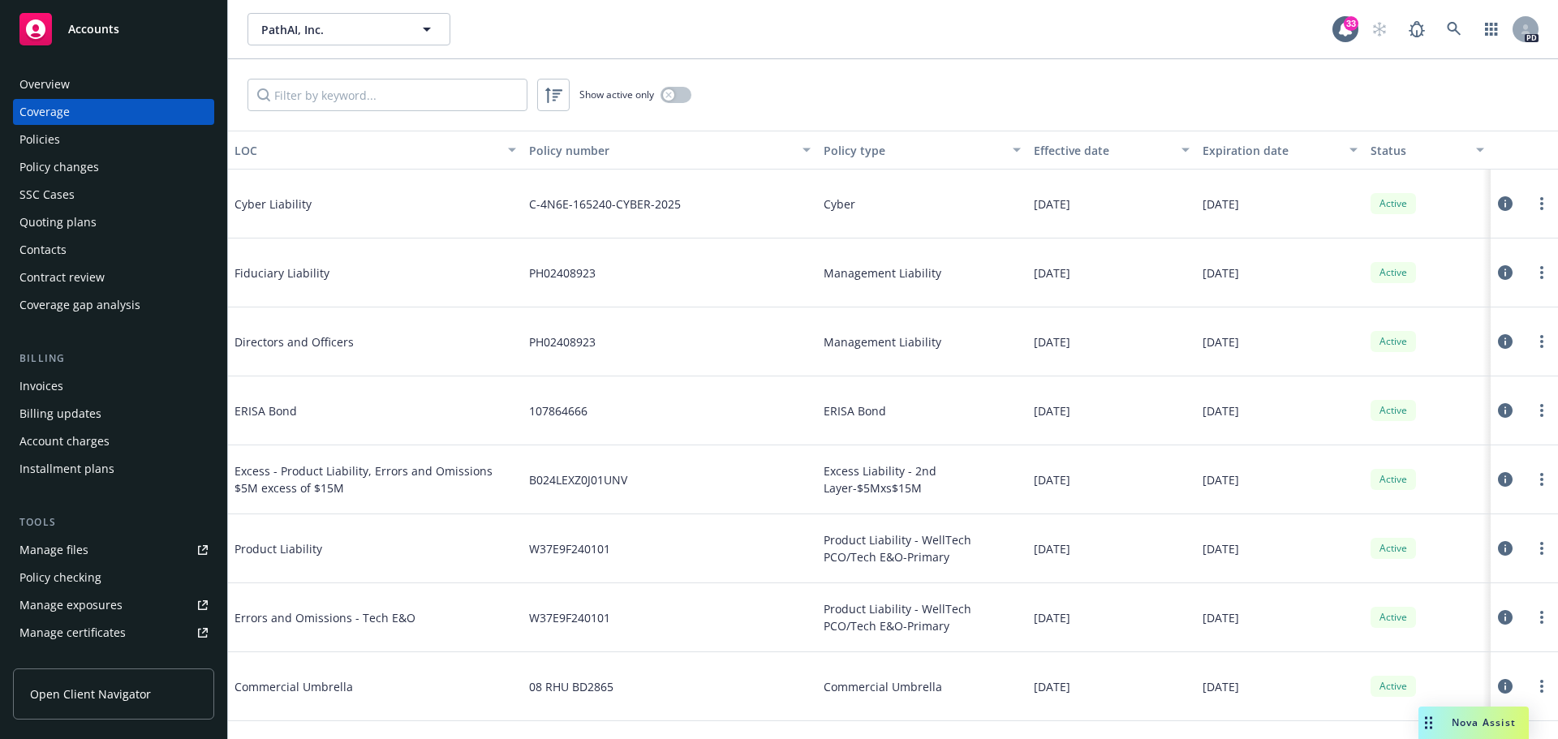
click at [1480, 724] on span "Nova Assist" at bounding box center [1484, 723] width 64 height 14
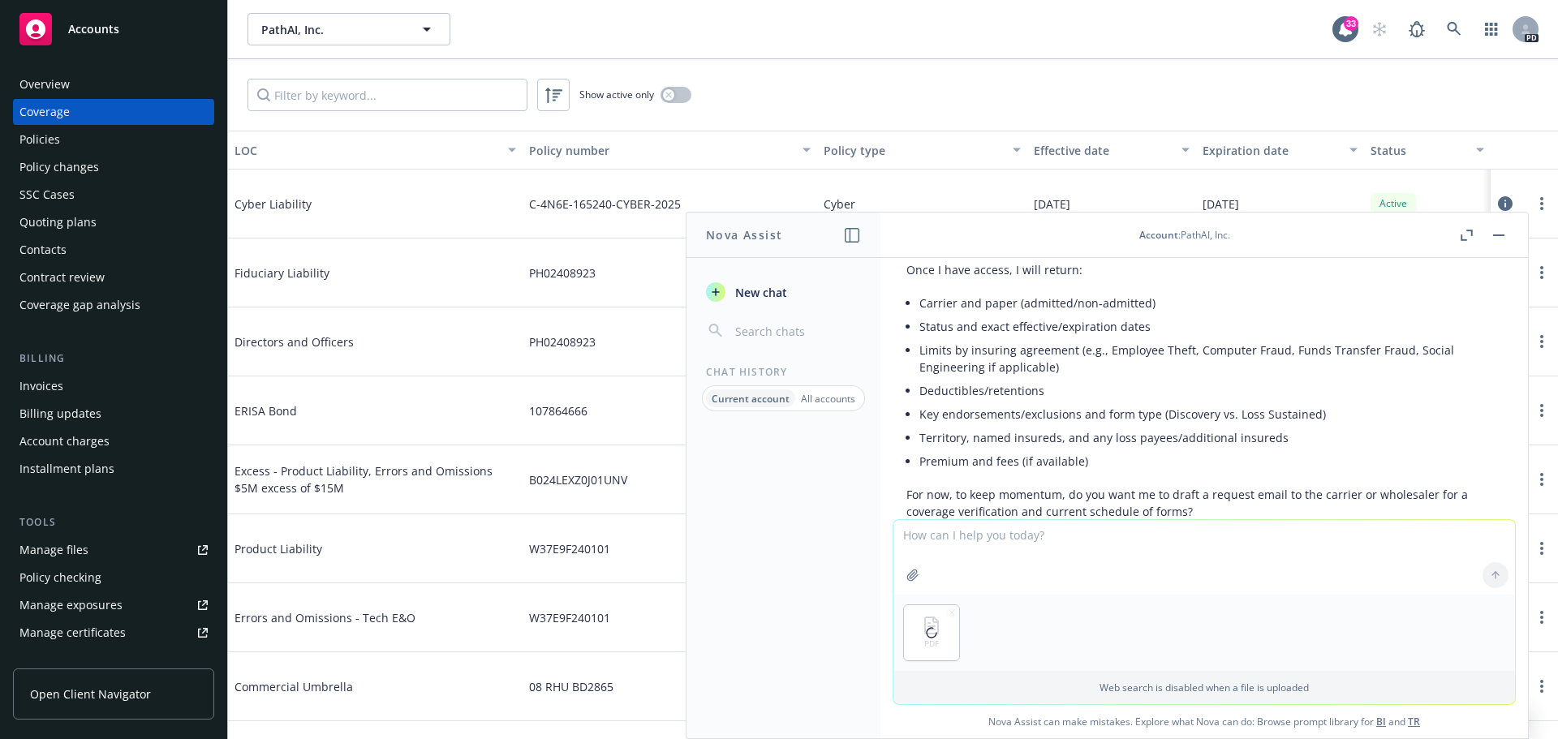
click at [954, 545] on textarea at bounding box center [1205, 557] width 622 height 75
type textarea "What is the Crime Coverage in this policy?"
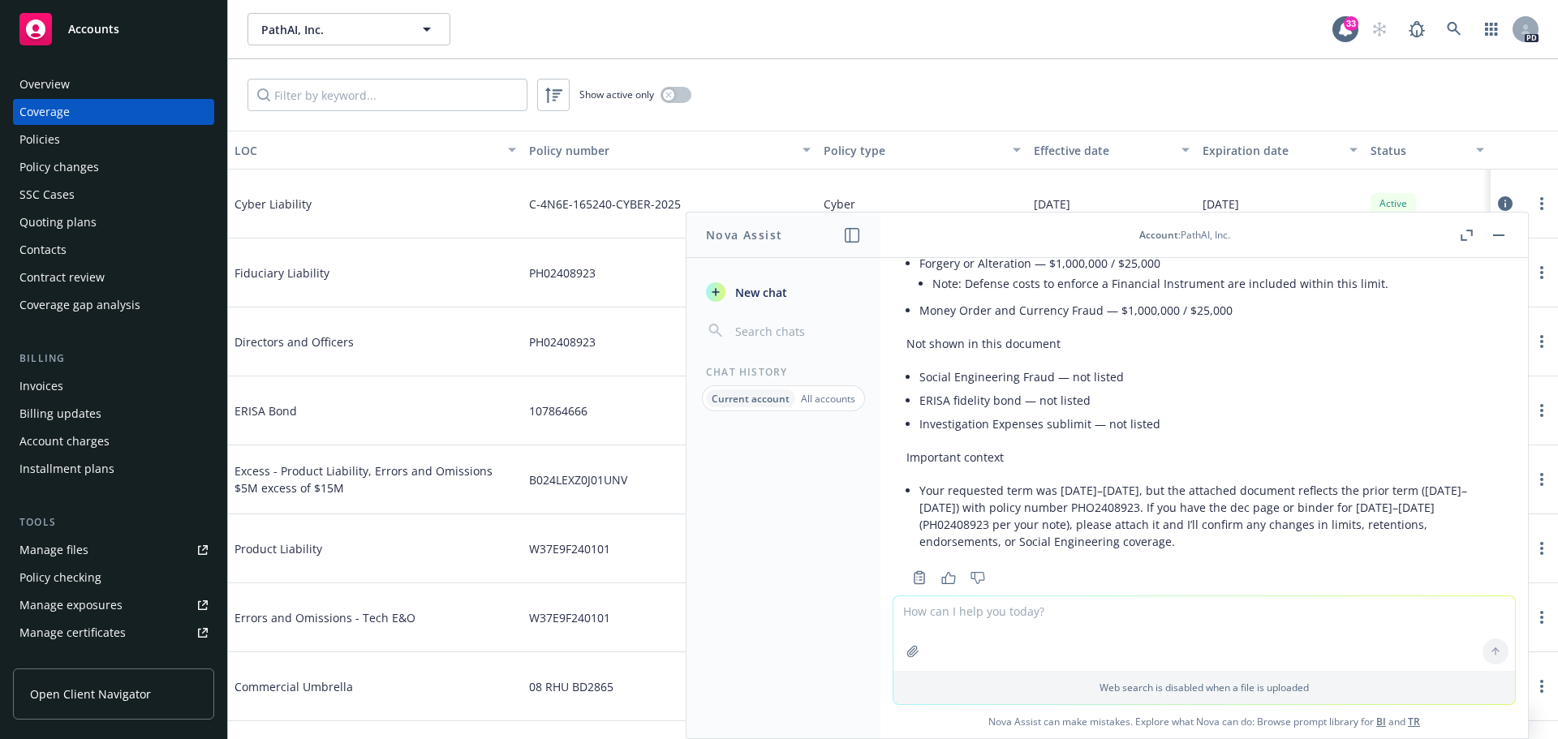
scroll to position [3607, 0]
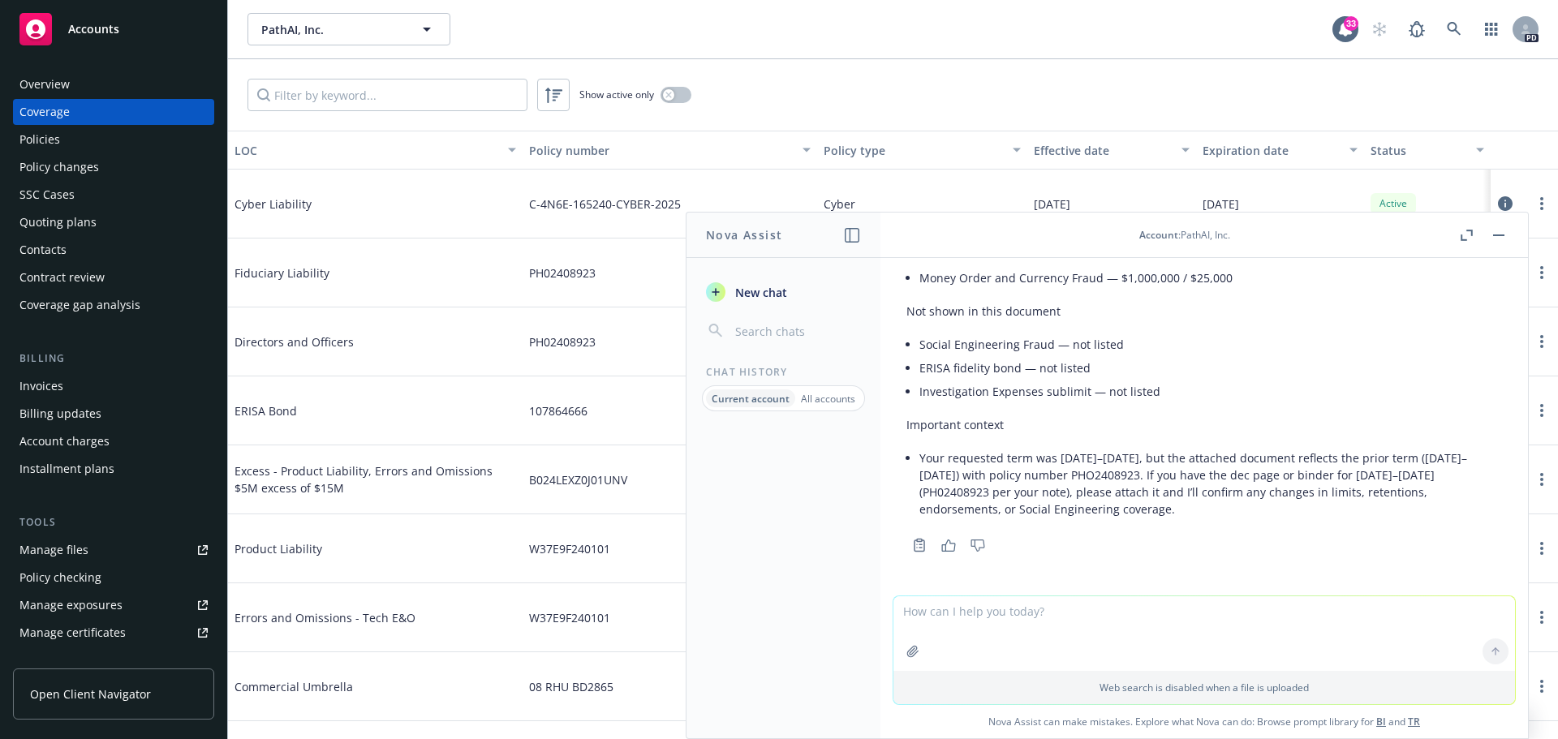
click at [1436, 428] on p "Important context" at bounding box center [1204, 424] width 596 height 17
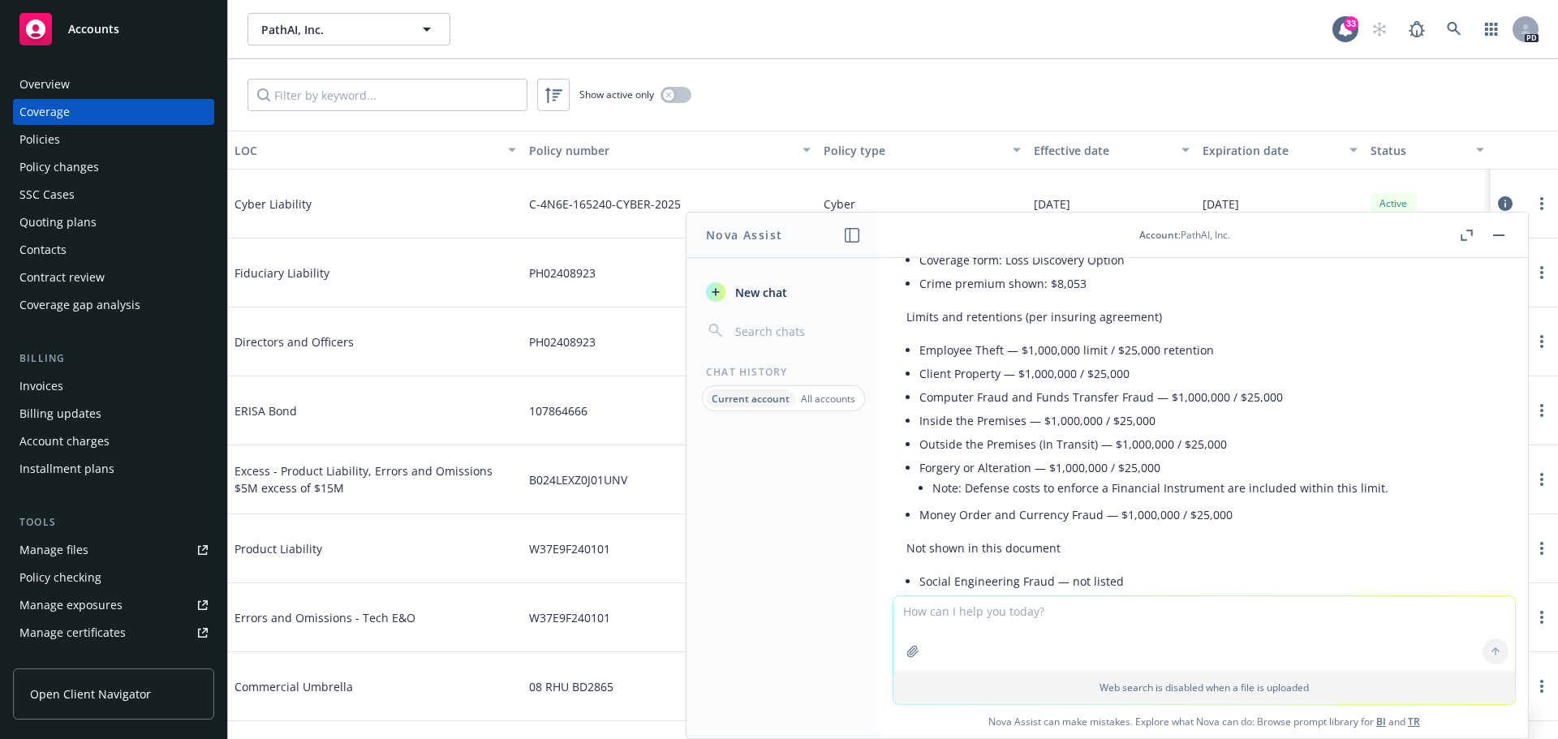
scroll to position [3368, 0]
